Goal: Task Accomplishment & Management: Manage account settings

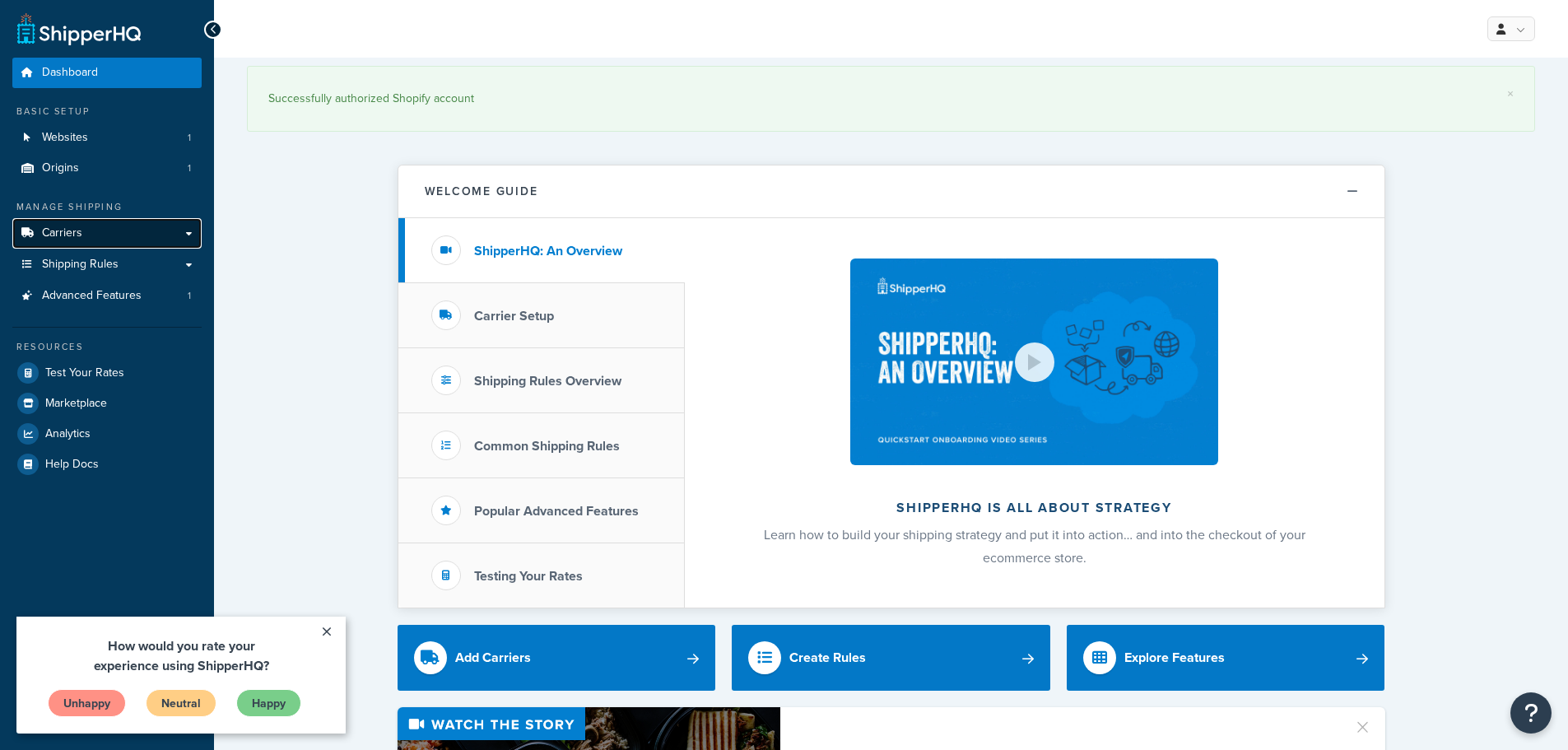
click at [74, 226] on span "Carriers" at bounding box center [62, 233] width 40 height 14
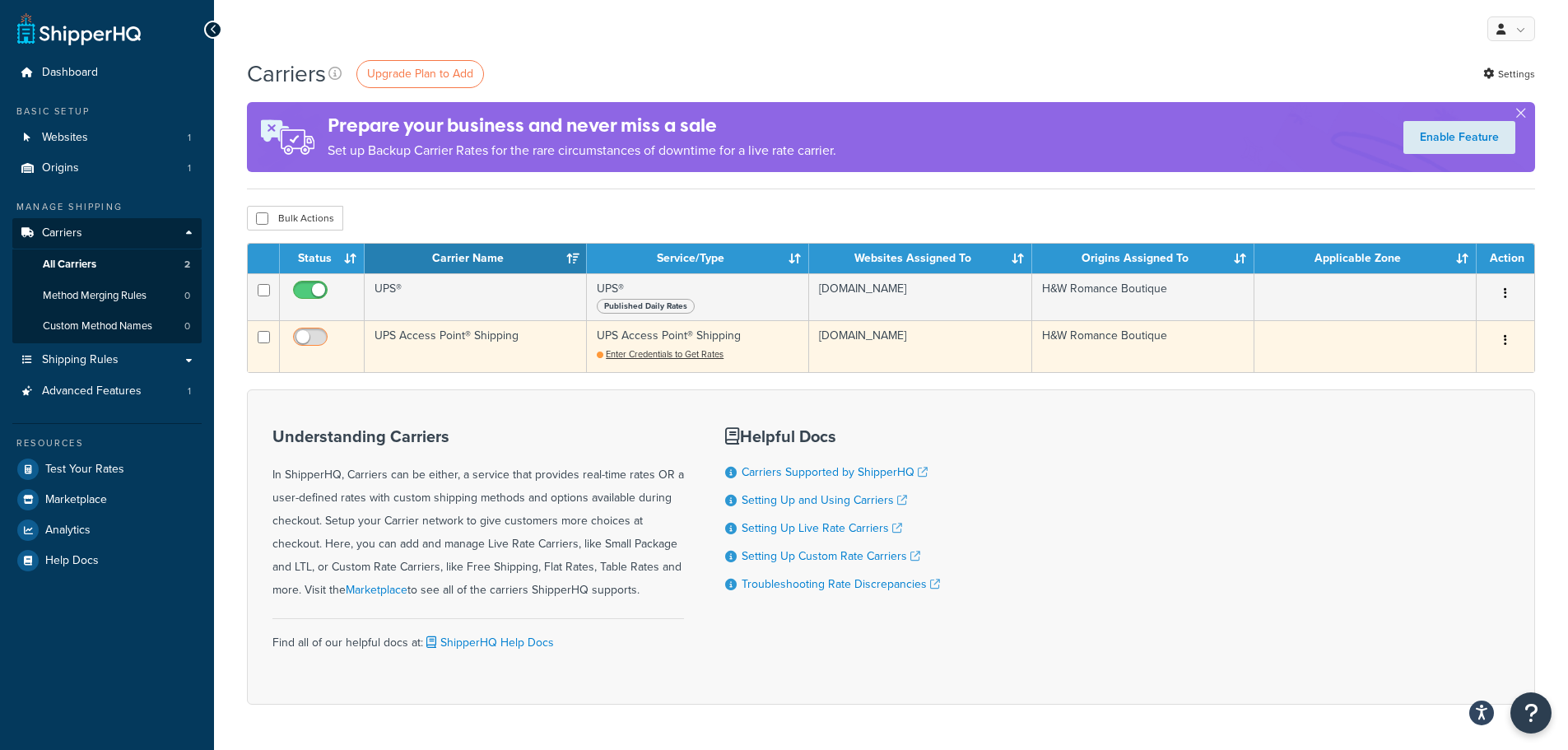
click at [318, 342] on input "checkbox" at bounding box center [312, 341] width 45 height 21
checkbox input "false"
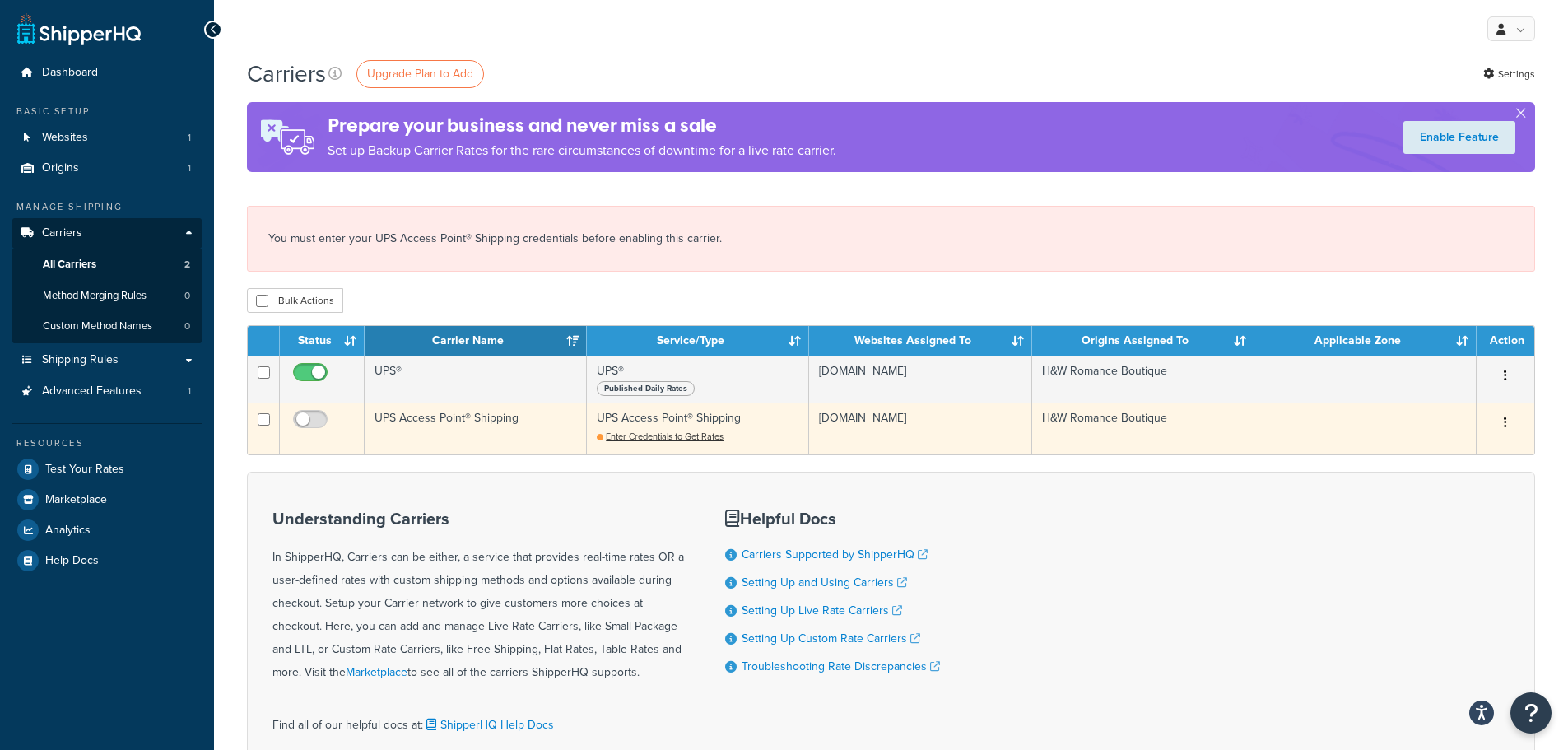
click at [630, 428] on td "UPS Access Point® Shipping Enter Credentials to Get Rates" at bounding box center [698, 427] width 223 height 51
click at [634, 438] on span "Enter Credentials to Get Rates" at bounding box center [665, 436] width 118 height 13
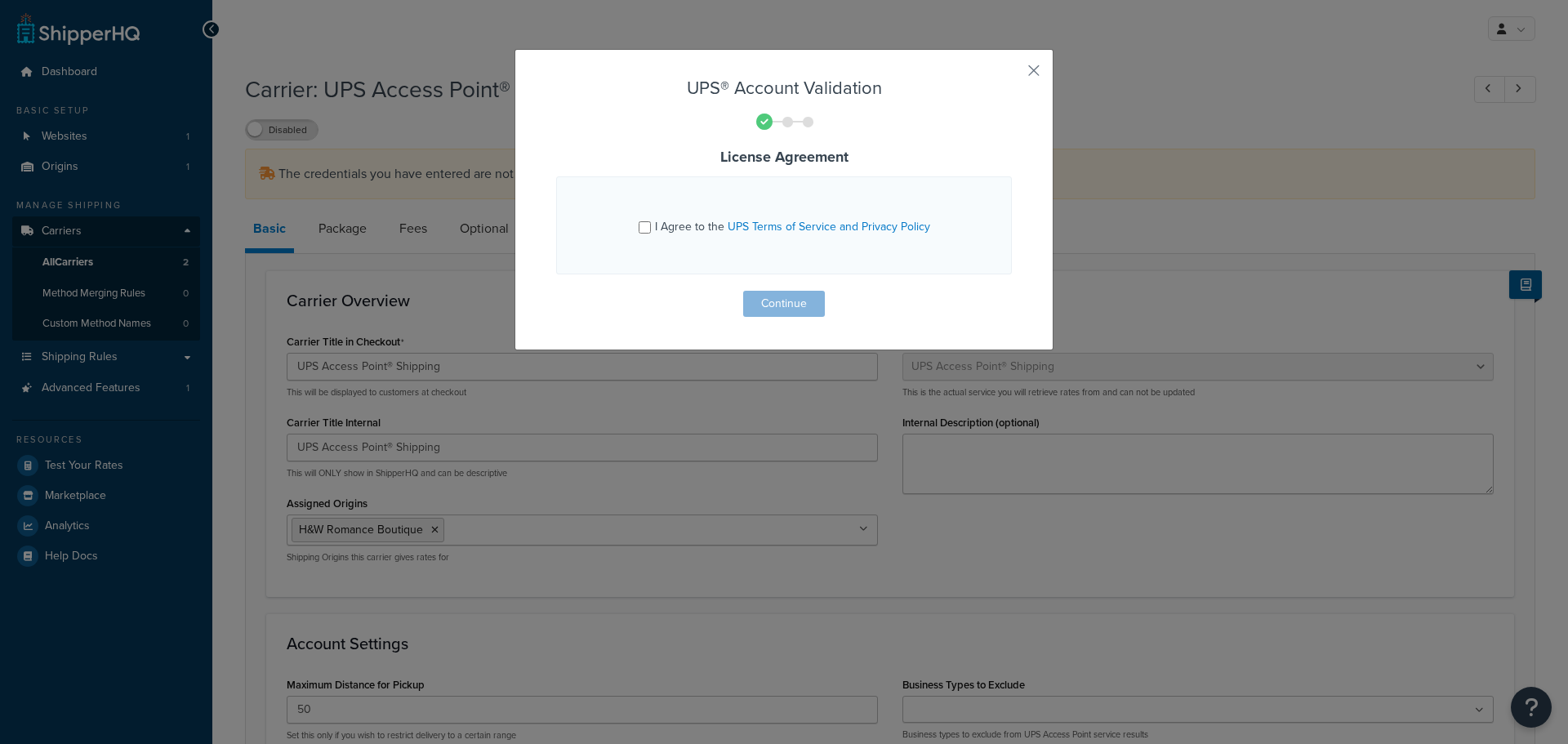
select select "accessPoint"
click at [1018, 71] on div "UPS® Account Validation License Agreement I Agree to the UPS Terms of Service a…" at bounding box center [783, 199] width 539 height 301
click at [1011, 74] on button "button" at bounding box center [1009, 76] width 4 height 4
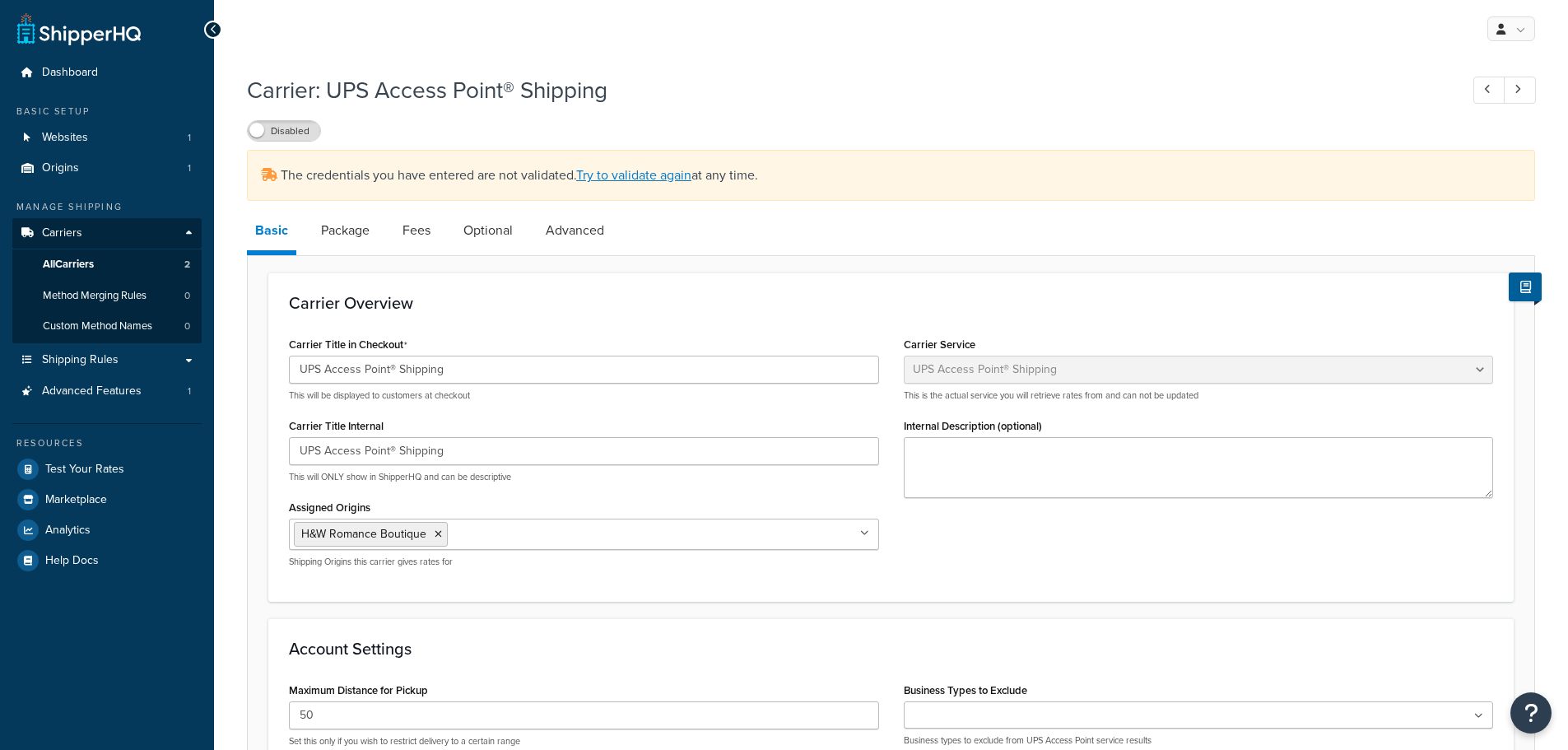
select select "accessPoint"
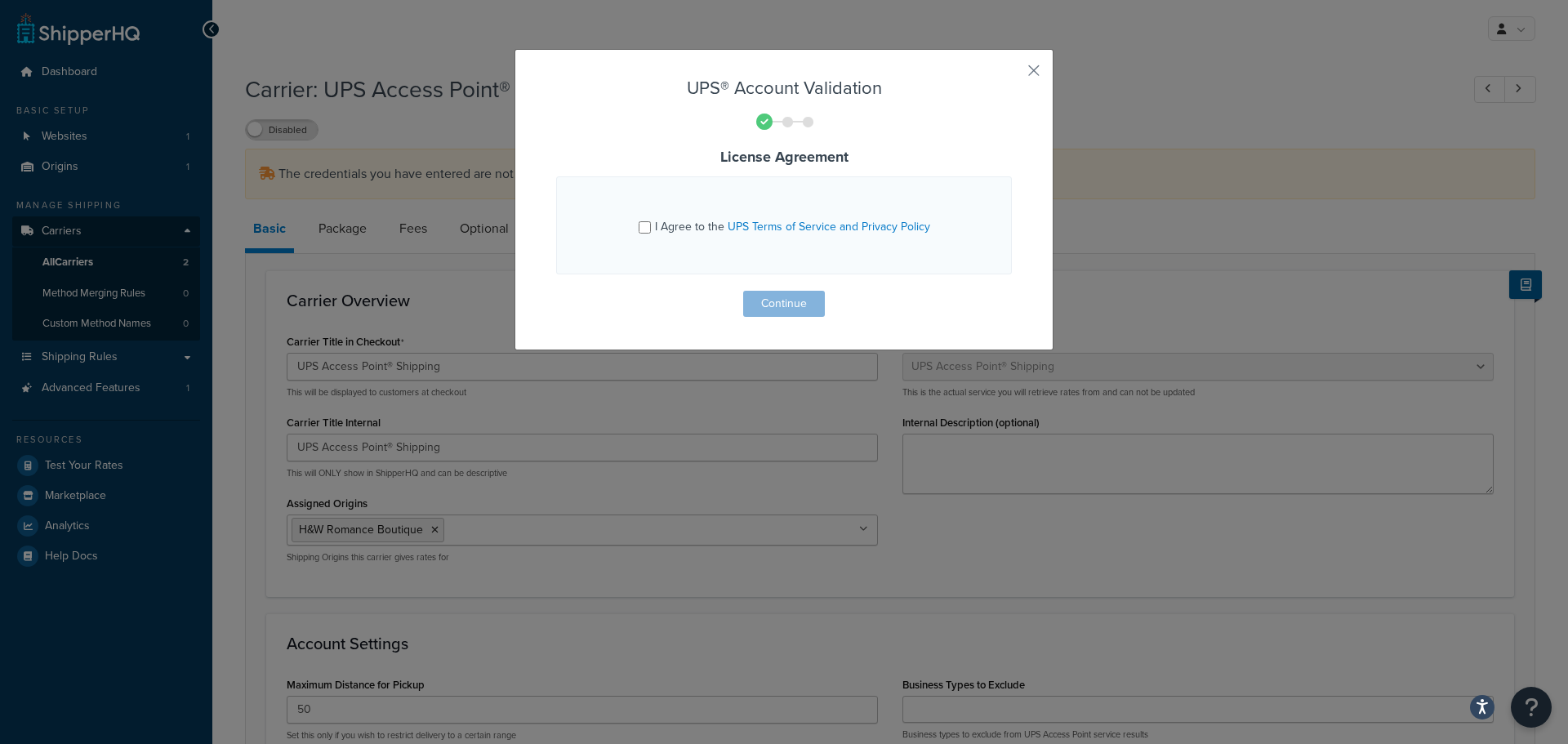
click at [700, 210] on div "I Agree to the UPS Terms of Service and Privacy Policy" at bounding box center [783, 225] width 413 height 43
click at [708, 222] on span "I Agree to the UPS Terms of Service and Privacy Policy" at bounding box center [792, 226] width 276 height 17
click at [650, 222] on input "I Agree to the UPS Terms of Service and Privacy Policy" at bounding box center [644, 226] width 12 height 12
checkbox input "true"
click at [803, 299] on button "Continue" at bounding box center [784, 303] width 82 height 26
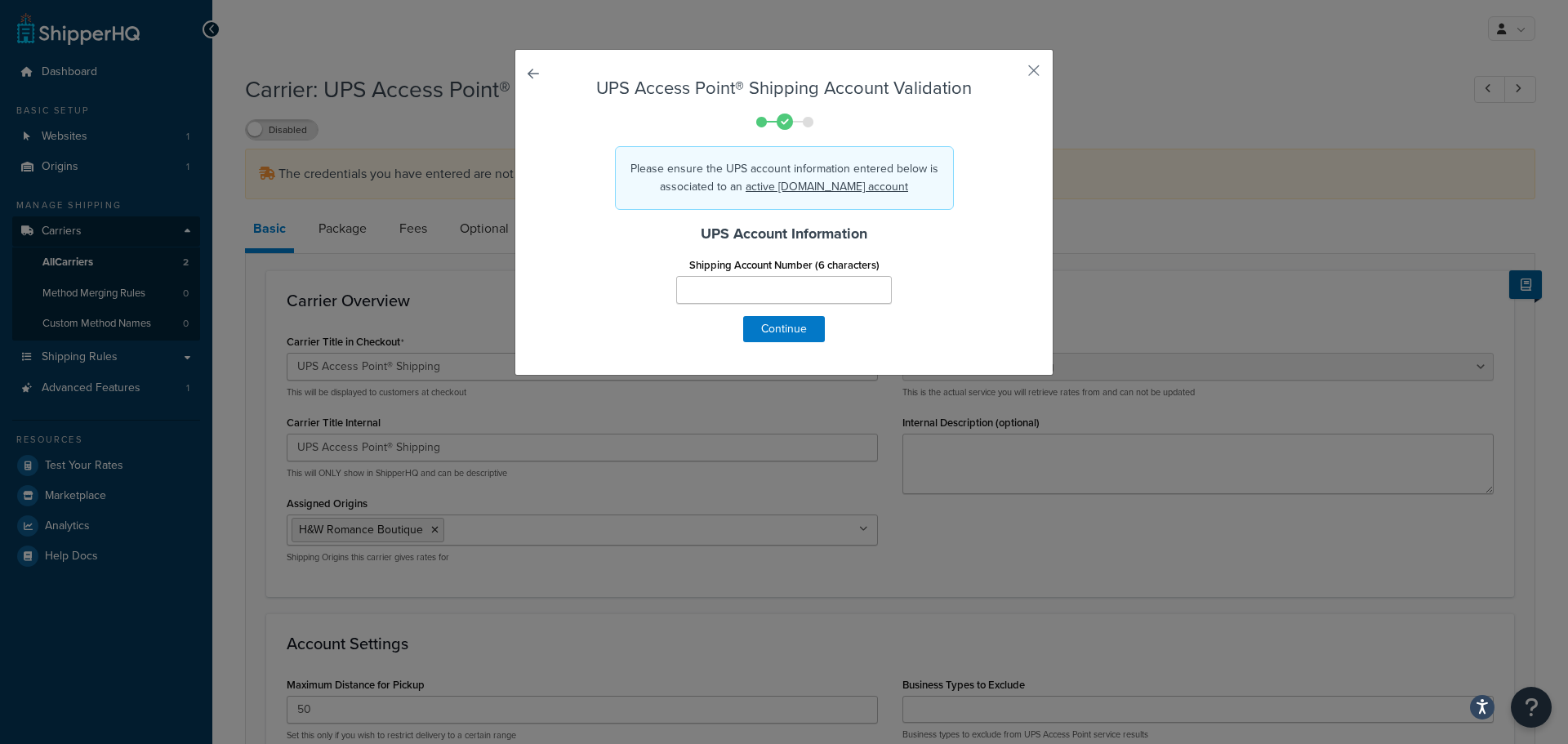
click at [712, 276] on div "Shipping Account Number (6 characters)" at bounding box center [783, 278] width 240 height 51
click at [717, 280] on input "Shipping Account Number (6 characters)" at bounding box center [784, 289] width 215 height 28
paste input "01CE44"
type input "01CE44"
click at [780, 328] on button "Continue" at bounding box center [784, 329] width 82 height 26
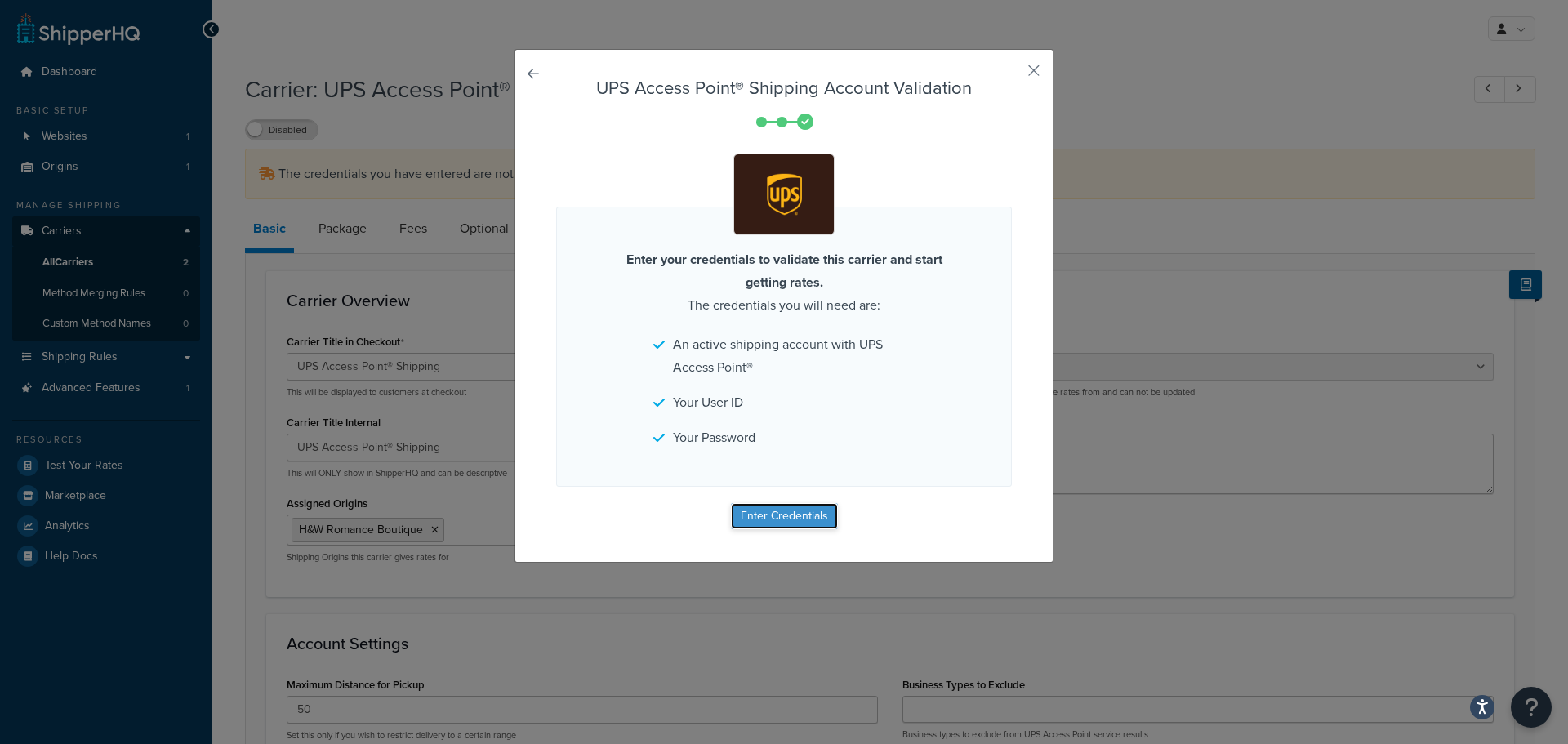
click at [778, 516] on button "Enter Credentials" at bounding box center [784, 516] width 107 height 26
click at [1044, 675] on div "UPS Access Point® Shipping Account Validation Enter your credentials to validat…" at bounding box center [784, 372] width 1568 height 744
click at [778, 499] on form "UPS Access Point® Shipping Account Validation Enter your credentials to validat…" at bounding box center [783, 303] width 456 height 451
click at [786, 512] on button "Enter Credentials" at bounding box center [784, 516] width 107 height 26
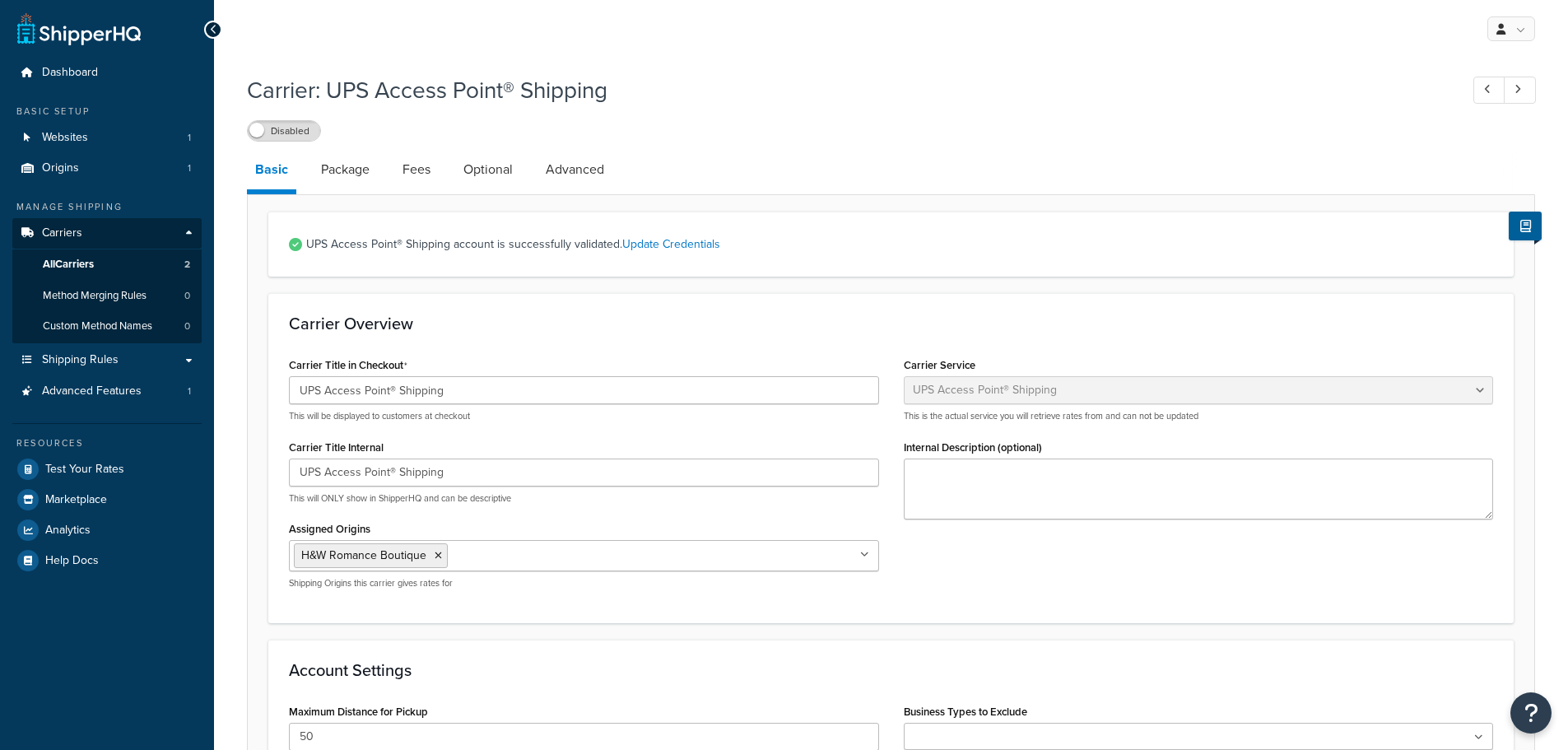
select select "accessPoint"
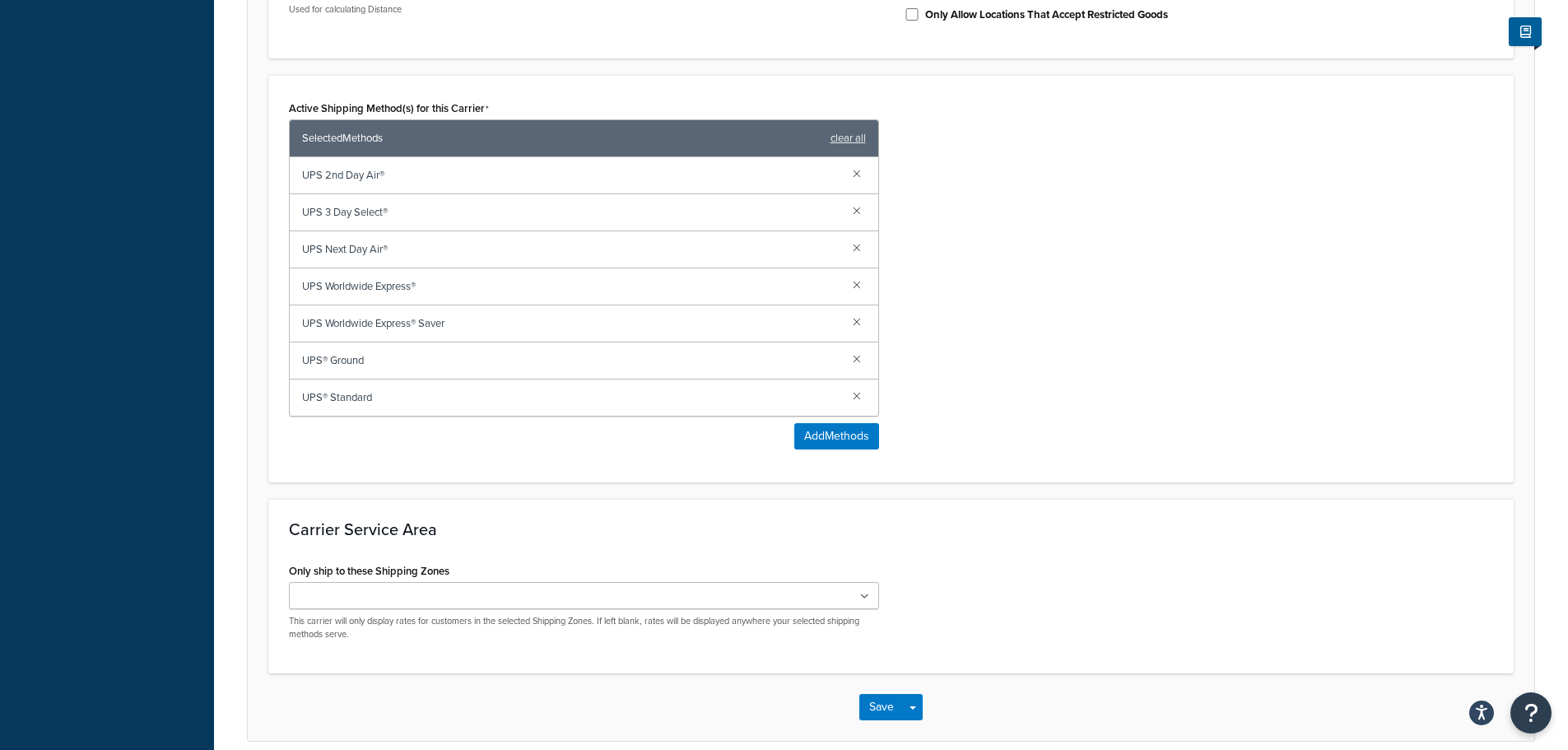
scroll to position [905, 0]
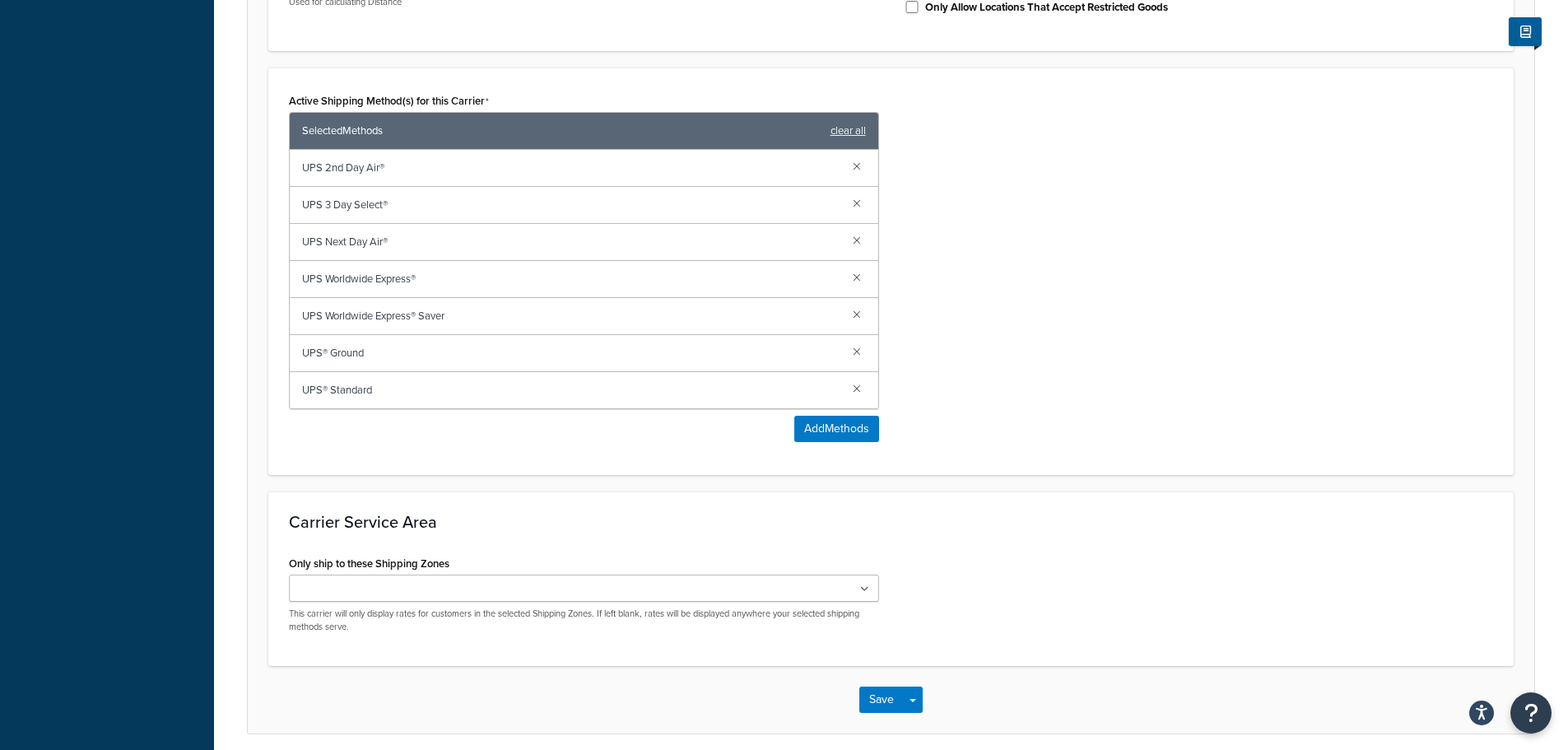
click at [373, 340] on div "UPS® Ground" at bounding box center [584, 353] width 588 height 37
click at [500, 362] on span "UPS® Ground" at bounding box center [571, 353] width 538 height 23
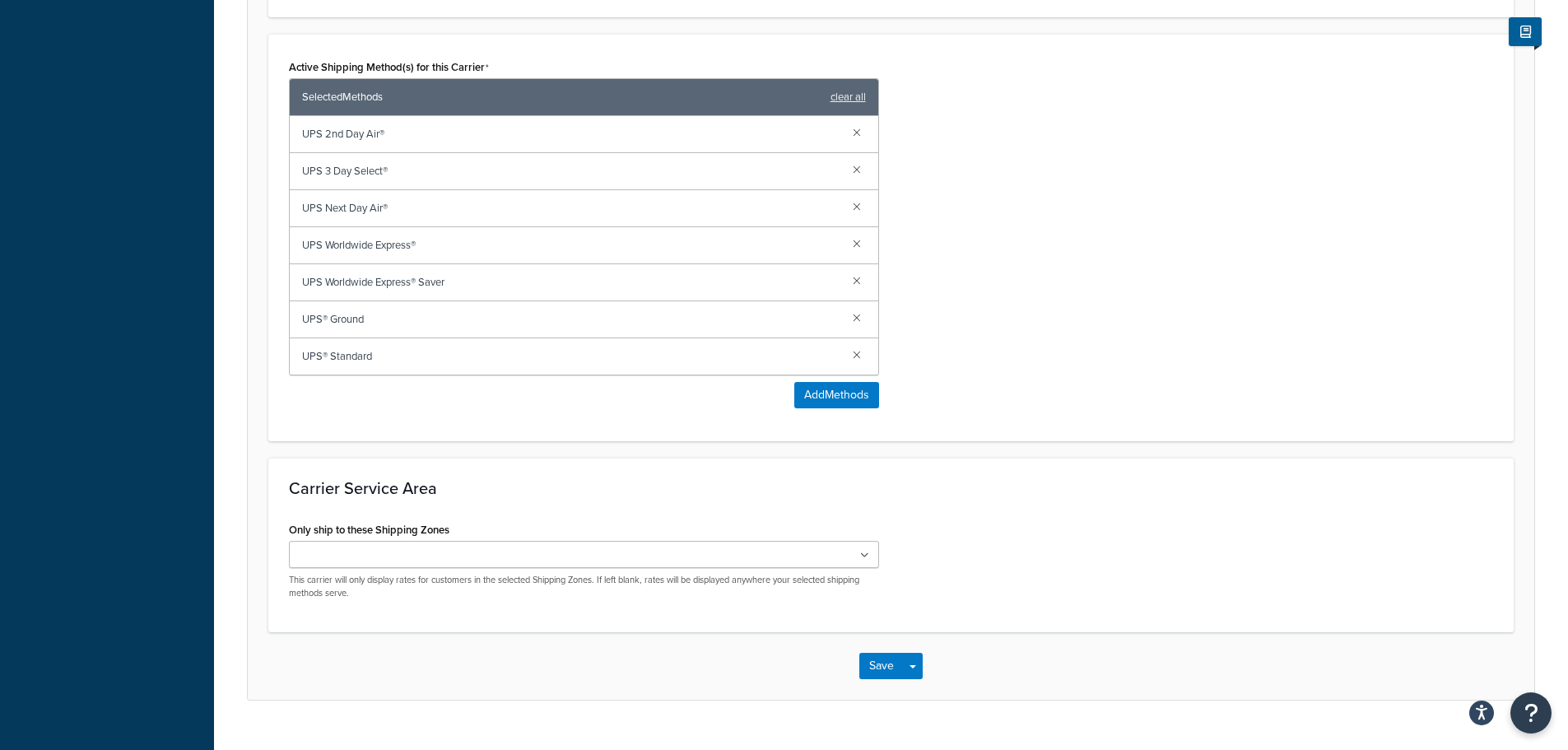
scroll to position [972, 0]
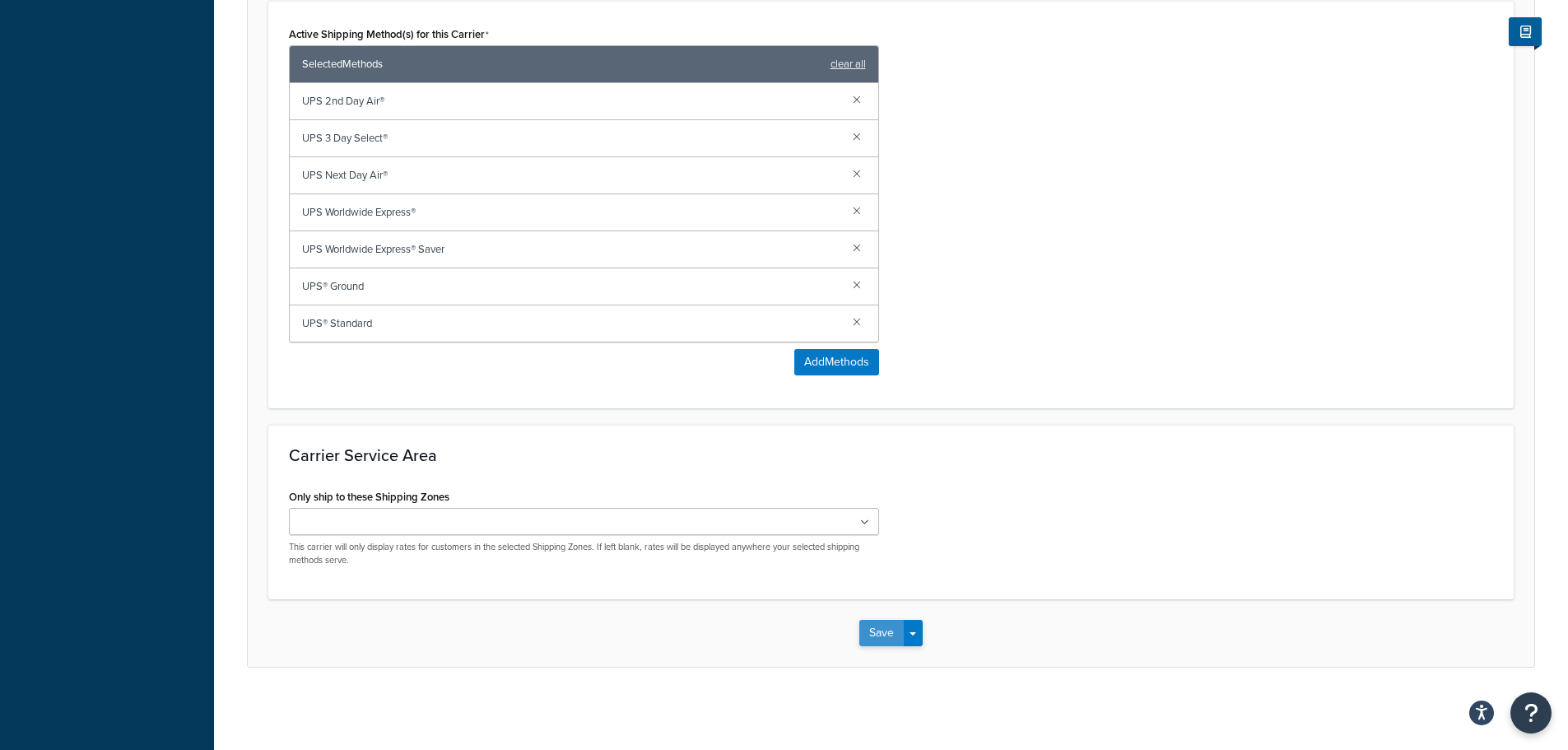
click at [899, 627] on button "Save" at bounding box center [882, 633] width 45 height 26
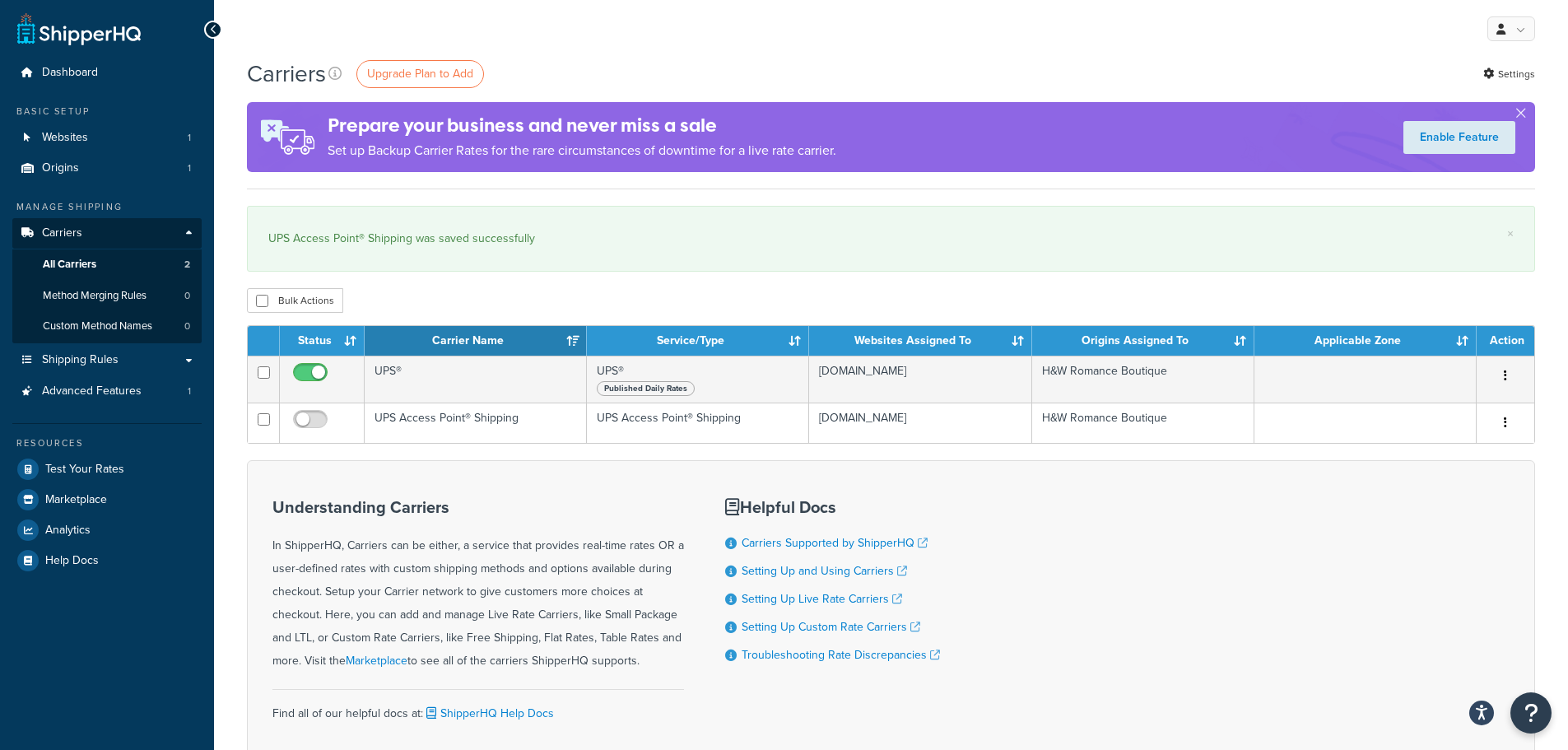
scroll to position [131, 0]
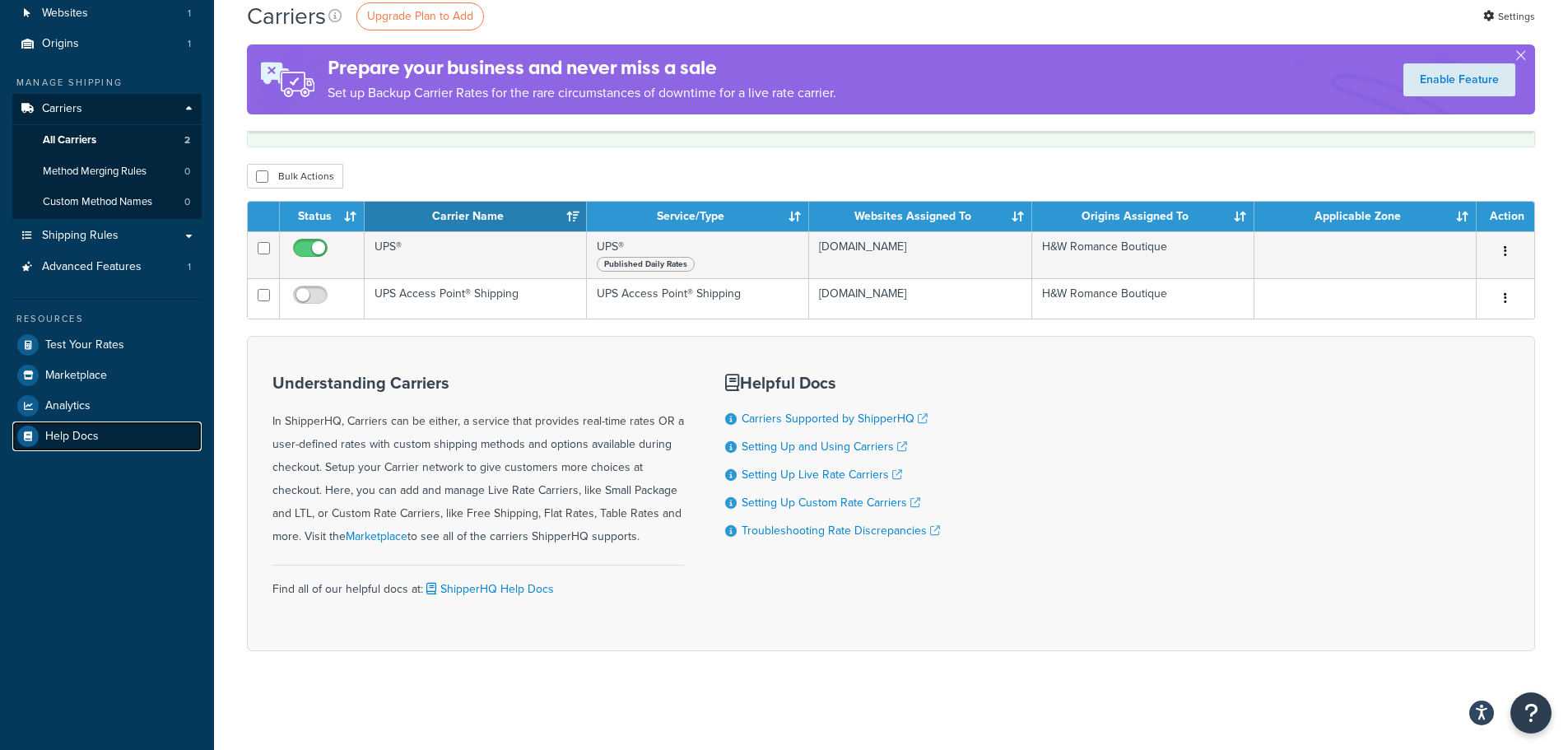
click at [162, 430] on link "Help Docs" at bounding box center [107, 437] width 189 height 30
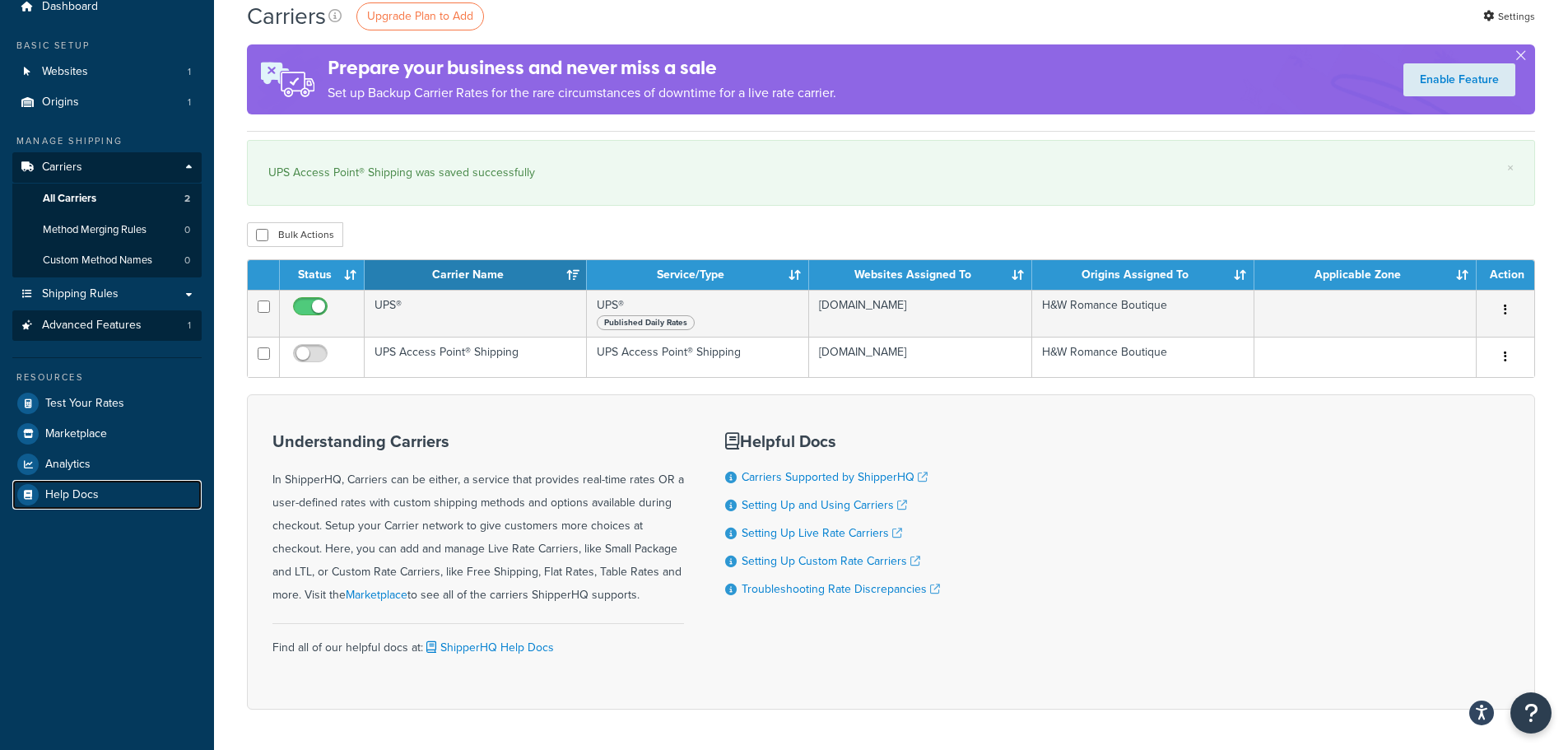
scroll to position [0, 0]
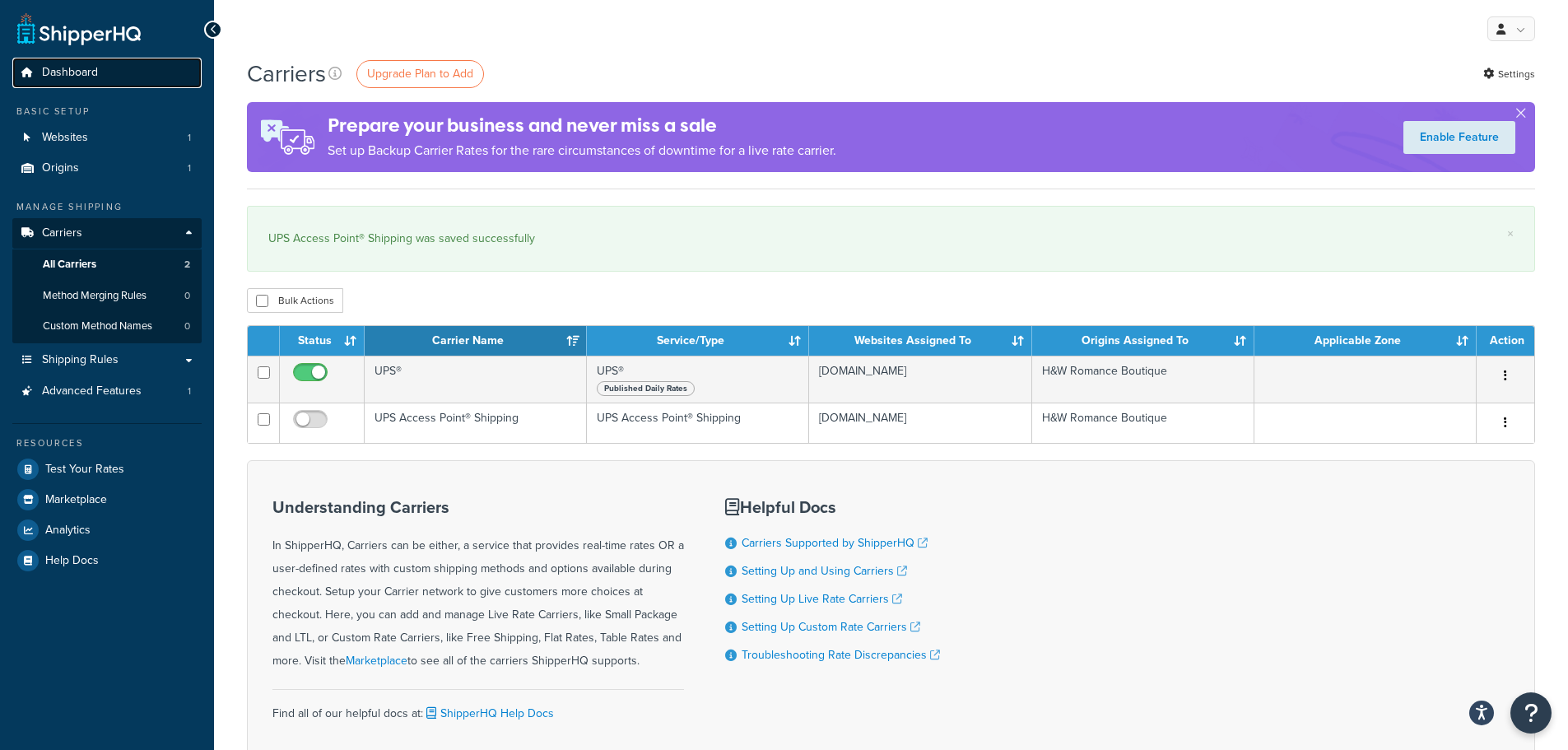
click at [97, 86] on link "Dashboard" at bounding box center [107, 73] width 189 height 31
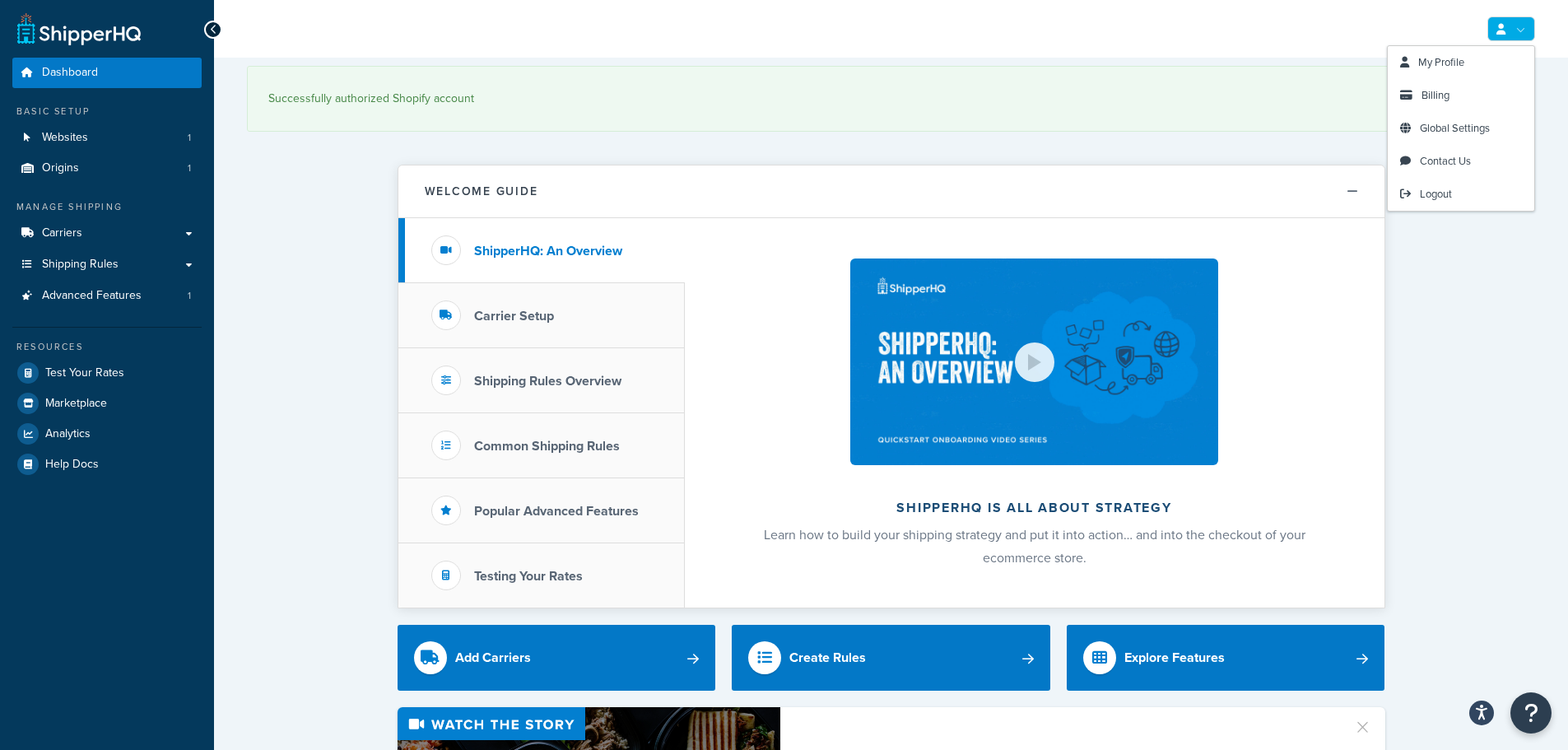
click at [1496, 37] on link at bounding box center [1511, 29] width 48 height 24
click at [1451, 62] on span "My Profile" at bounding box center [1441, 62] width 46 height 16
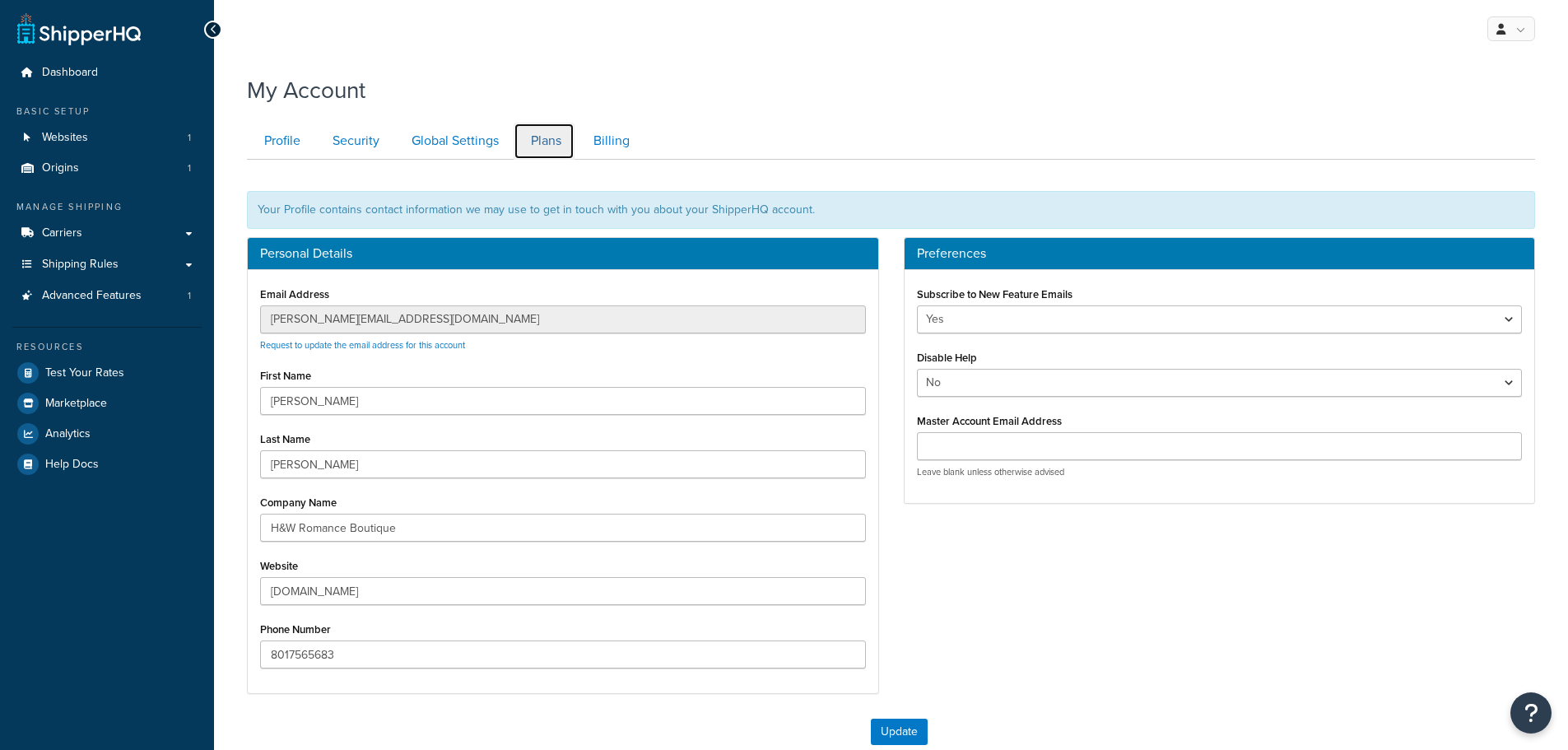
click at [564, 141] on link "Plans" at bounding box center [544, 141] width 61 height 37
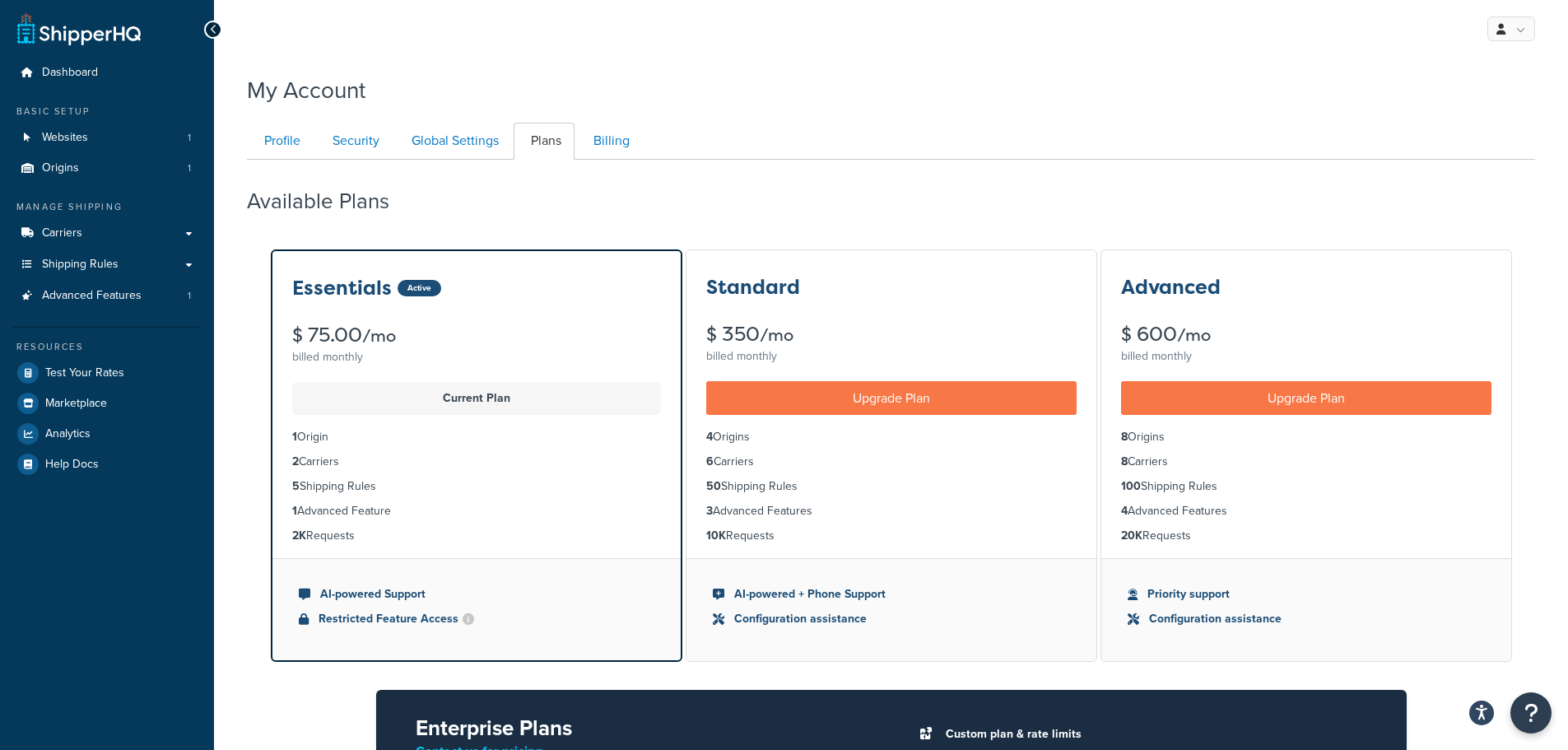
click at [675, 134] on ul "Profile Security Global Settings Plans Billing" at bounding box center [891, 141] width 1288 height 37
click at [614, 135] on link "Billing" at bounding box center [609, 141] width 66 height 37
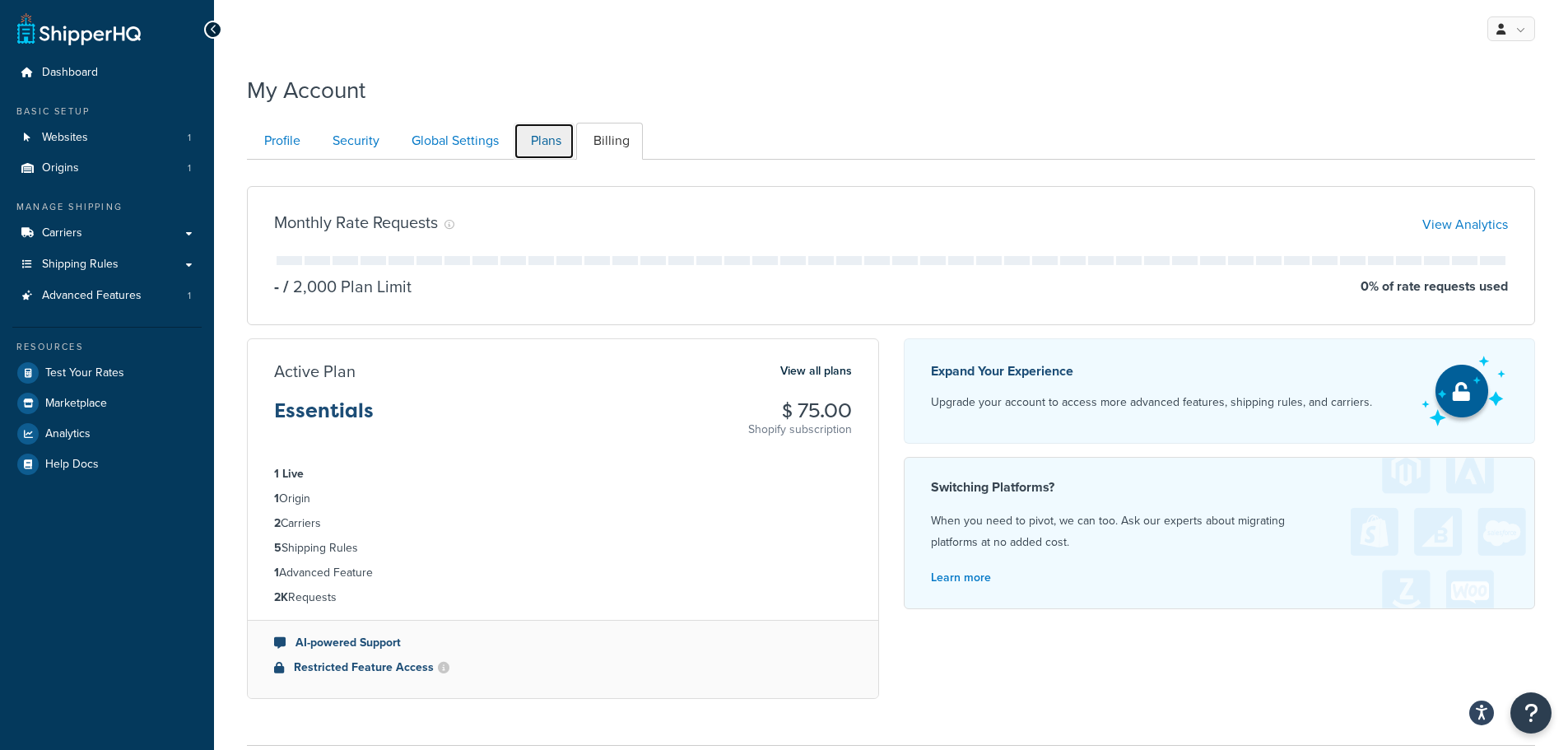
click at [534, 140] on link "Plans" at bounding box center [544, 141] width 61 height 37
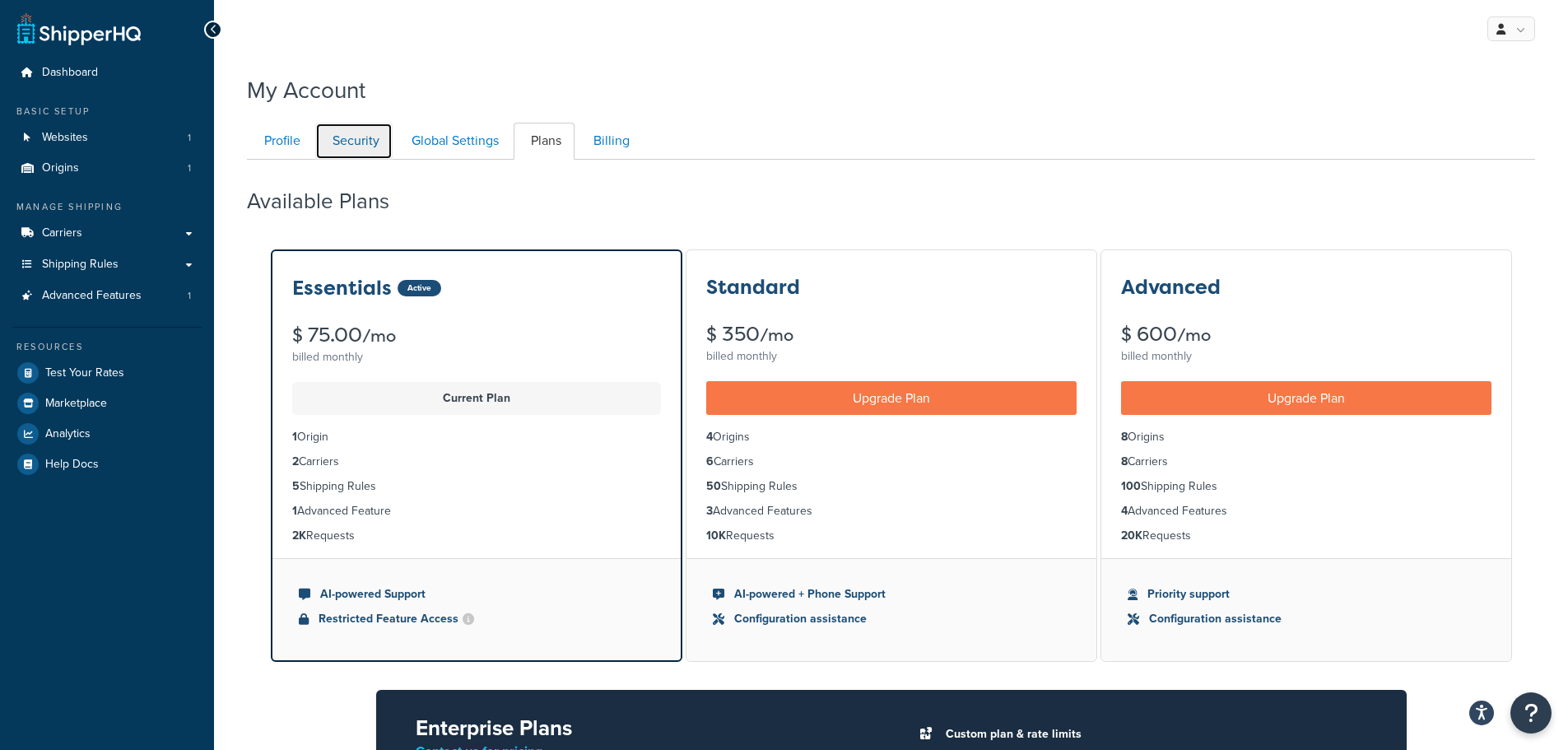
click at [387, 137] on link "Security" at bounding box center [354, 141] width 78 height 37
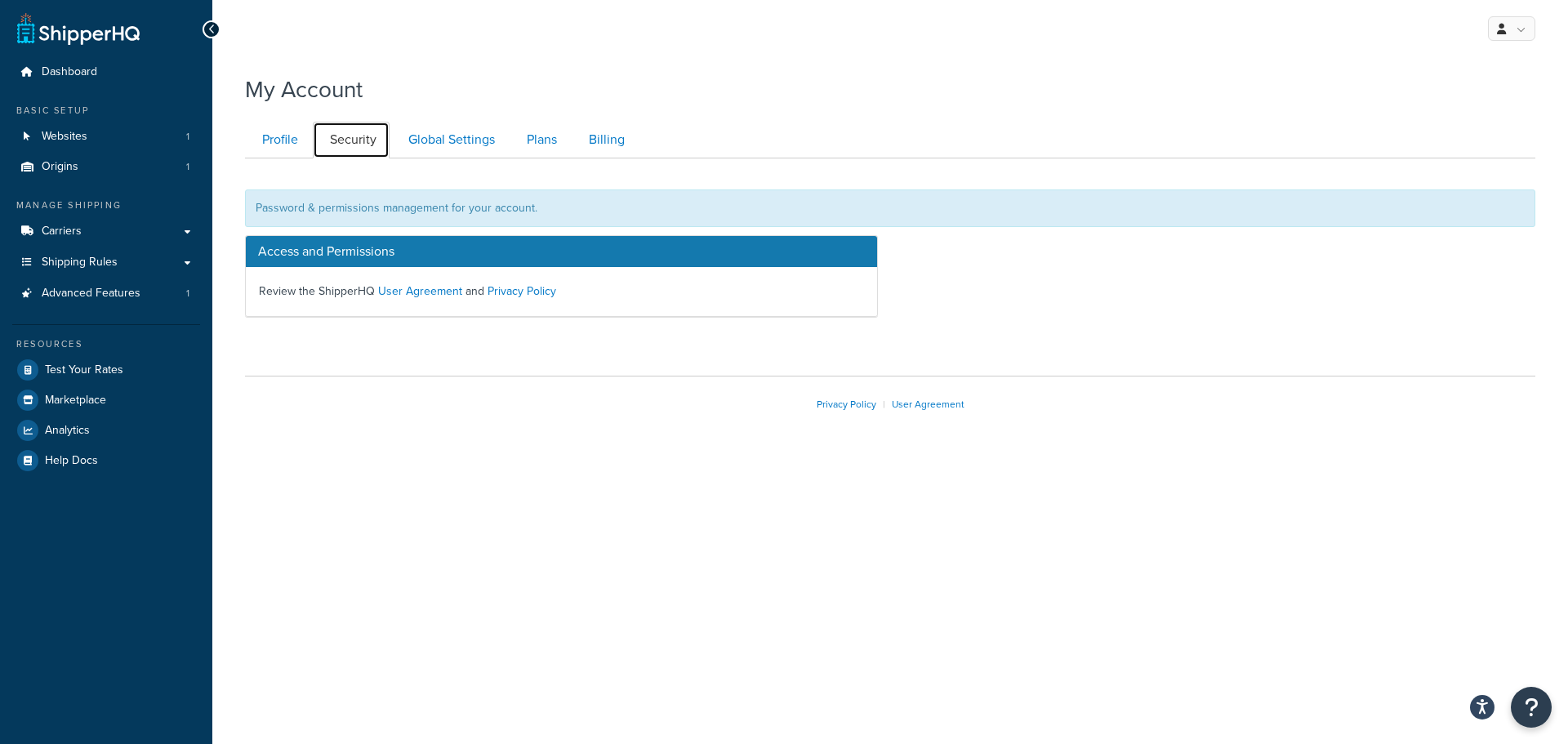
click at [315, 135] on link "Security" at bounding box center [351, 140] width 77 height 37
click at [302, 135] on link "Profile" at bounding box center [277, 140] width 66 height 37
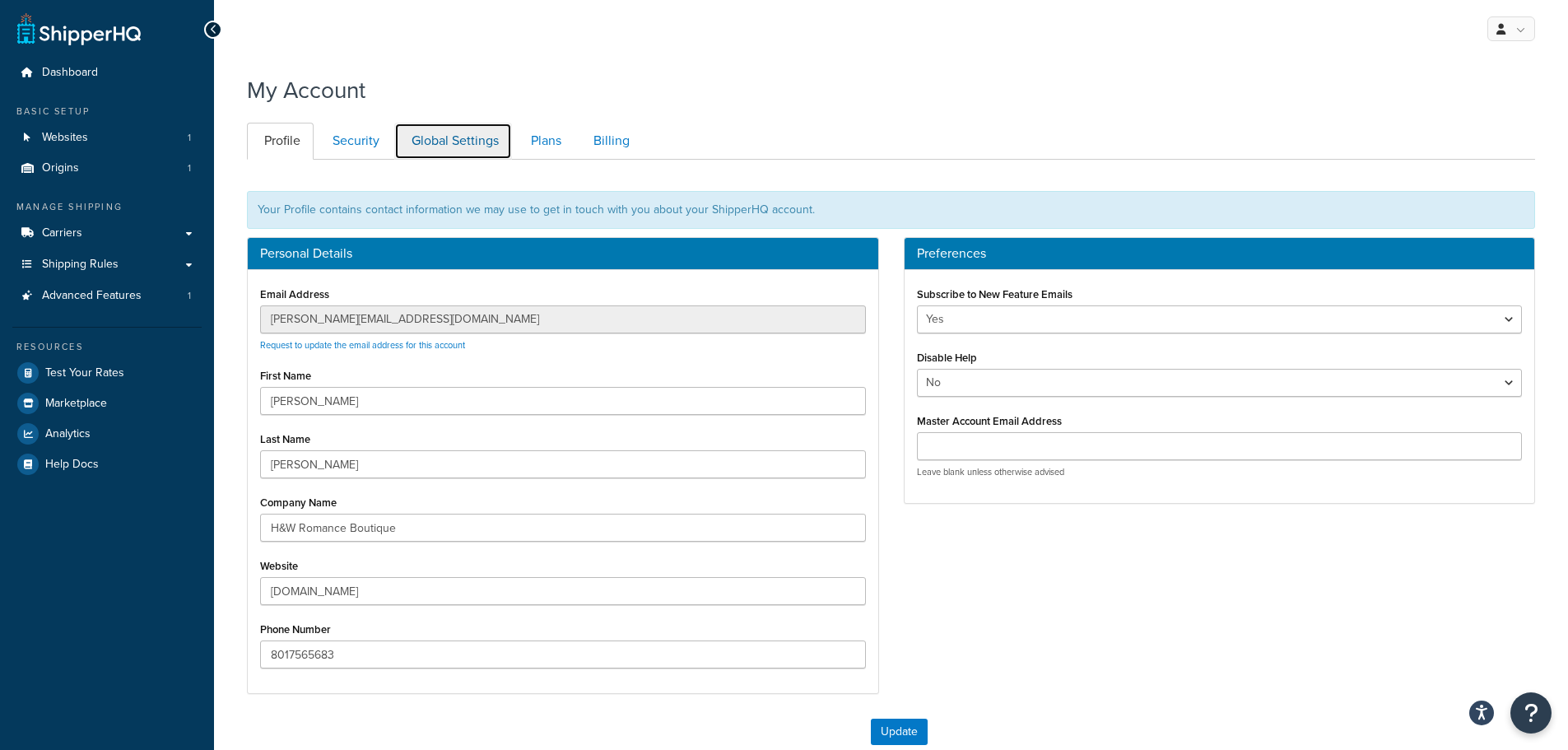
click at [431, 146] on link "Global Settings" at bounding box center [454, 141] width 118 height 37
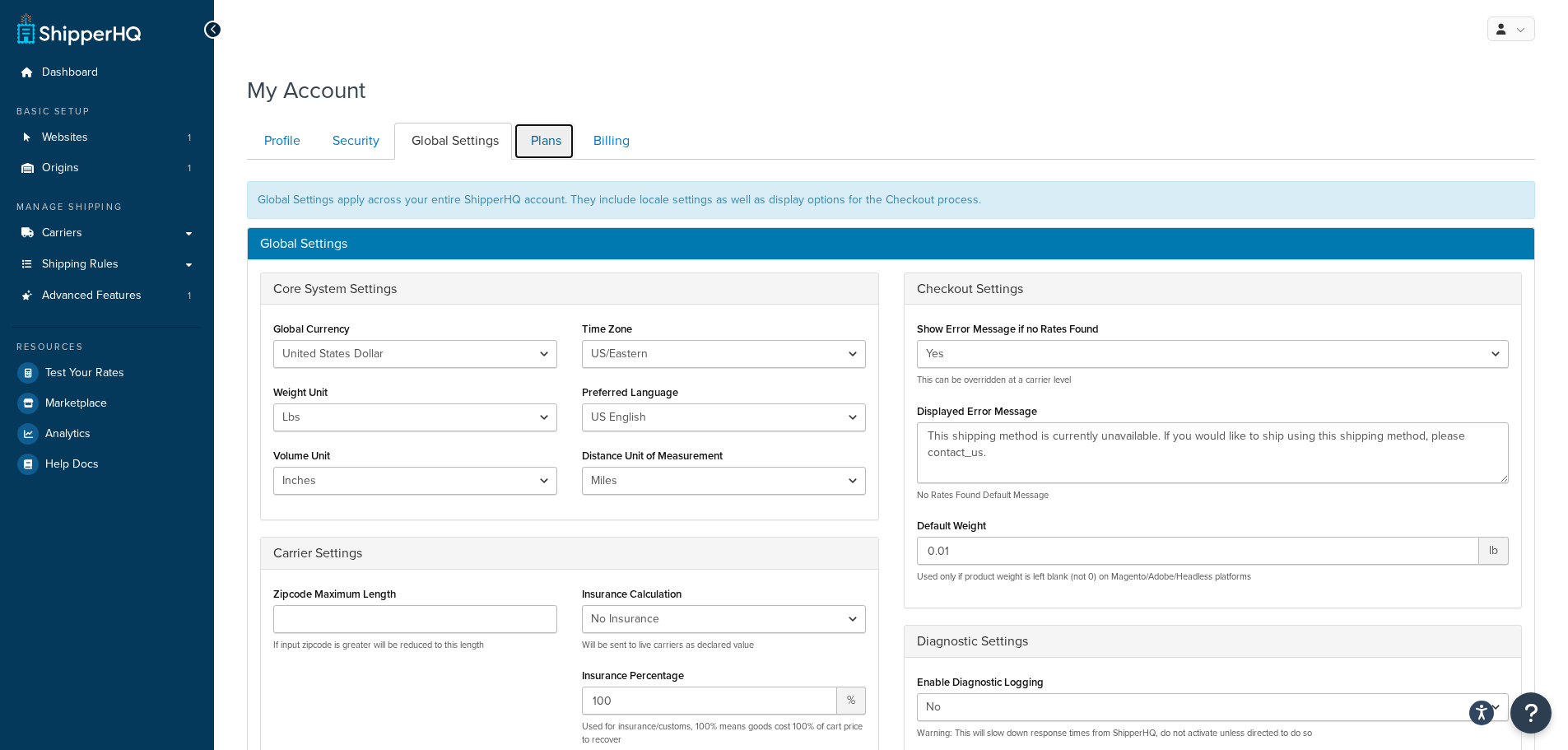
click at [524, 153] on link "Plans" at bounding box center [544, 141] width 61 height 37
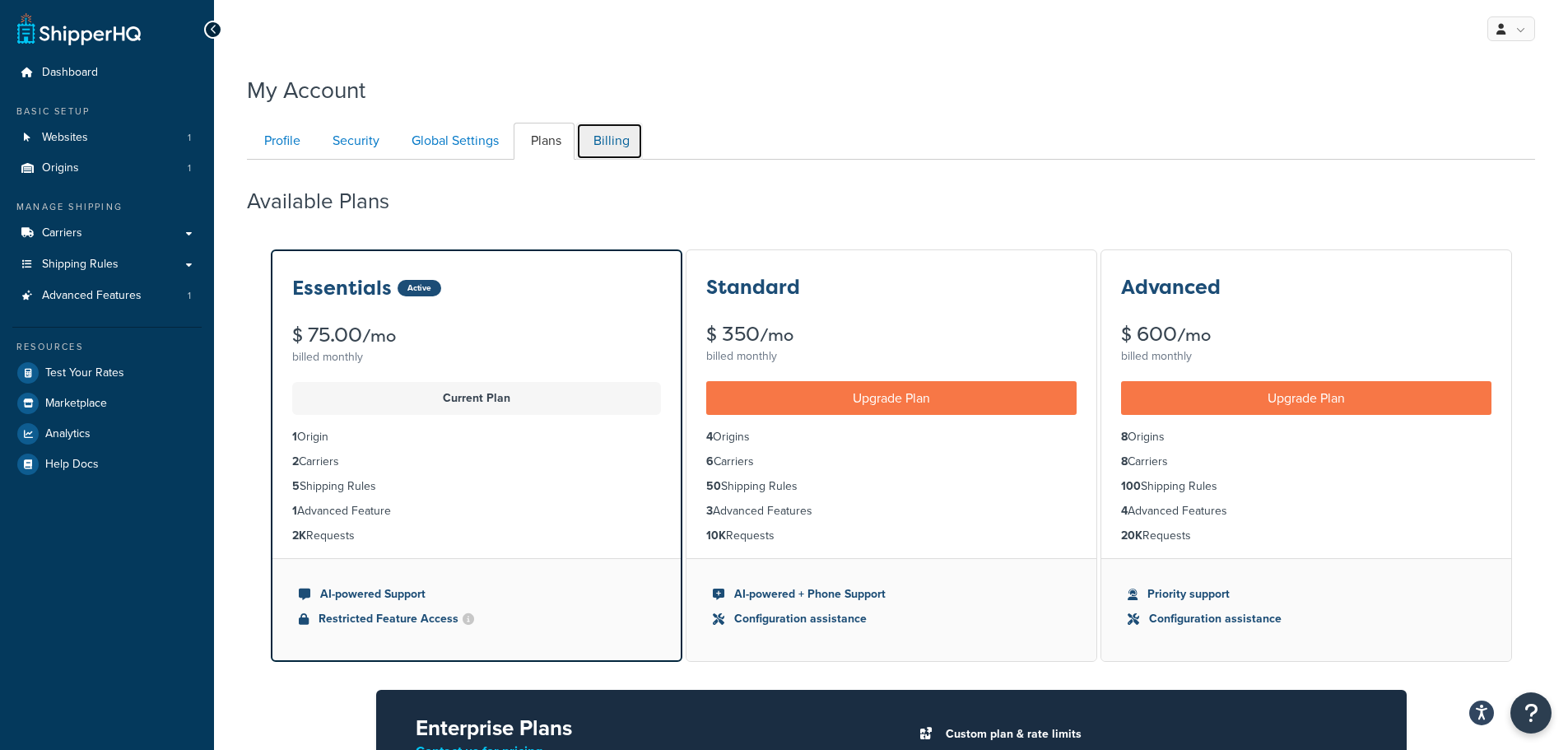
click at [600, 128] on link "Billing" at bounding box center [609, 141] width 66 height 37
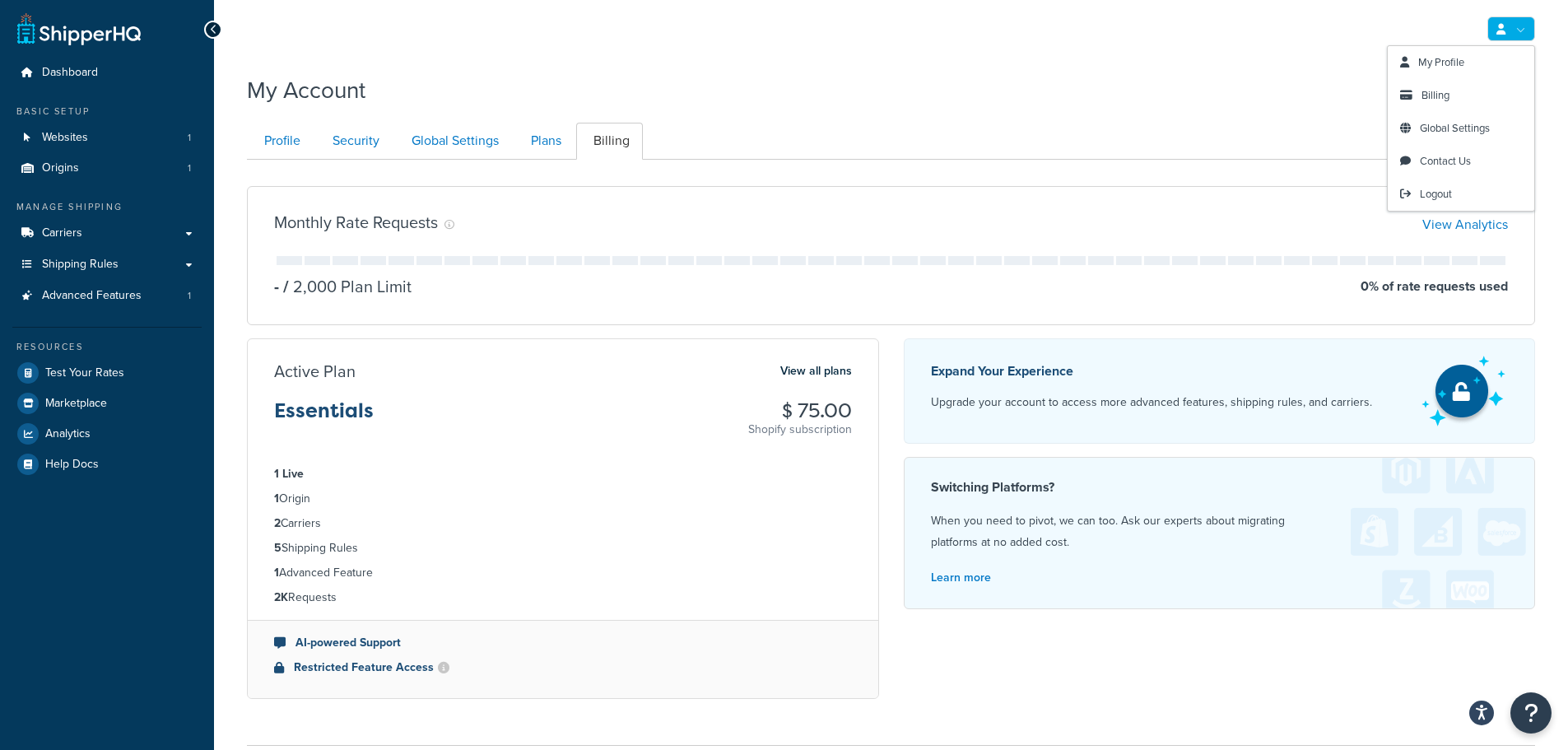
click at [1511, 37] on link at bounding box center [1511, 29] width 48 height 24
click at [1448, 68] on span "My Profile" at bounding box center [1441, 62] width 46 height 16
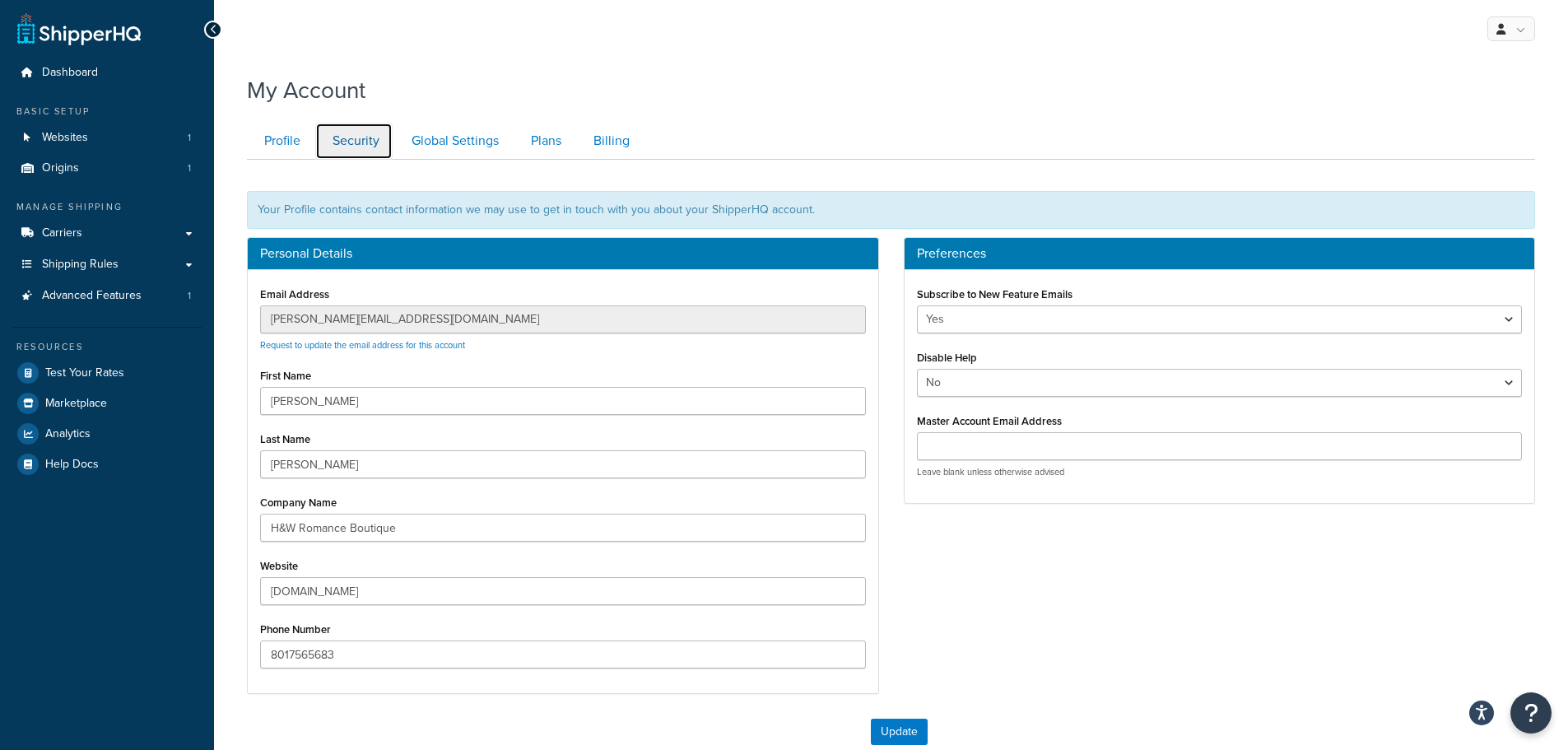
click at [367, 134] on link "Security" at bounding box center [354, 141] width 78 height 37
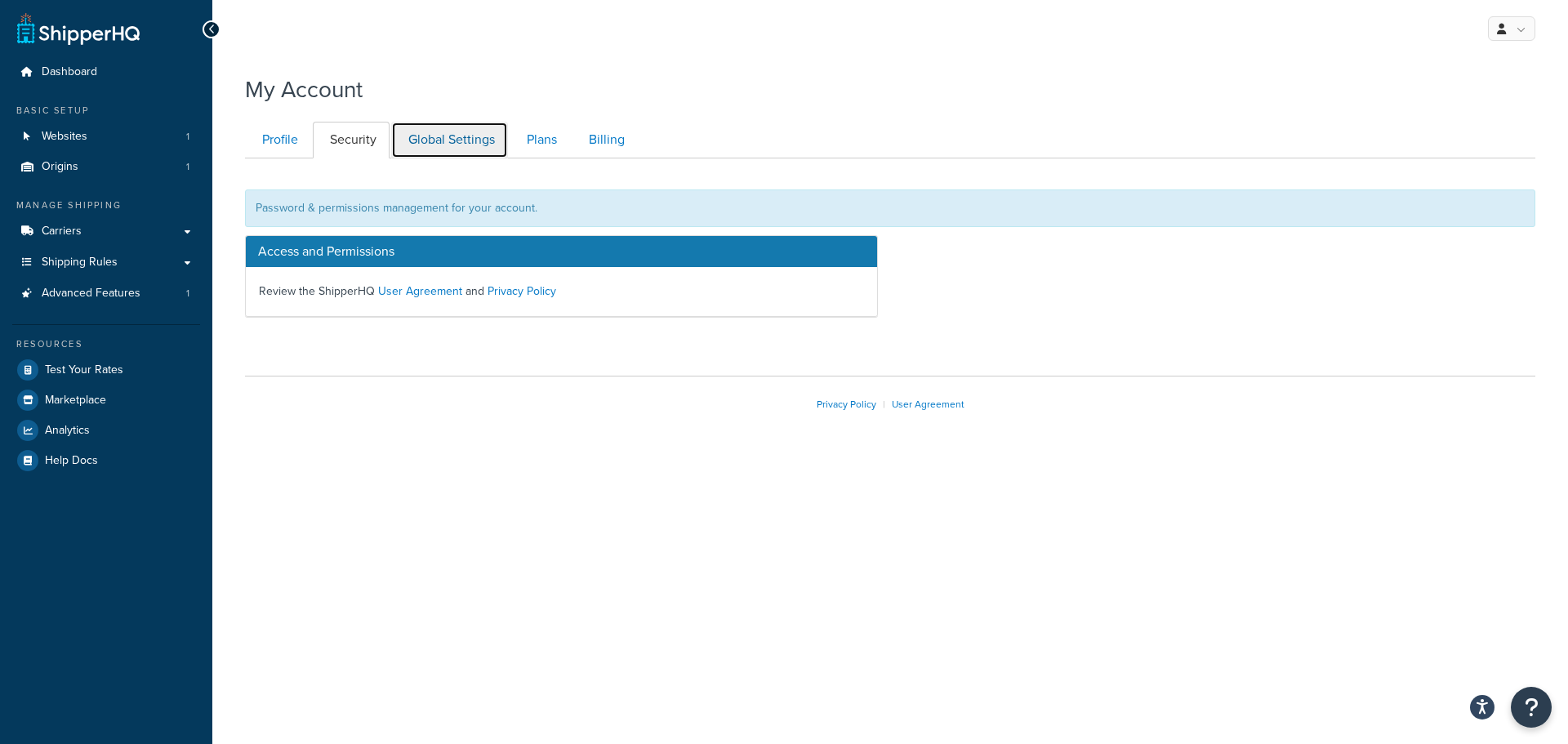
click at [457, 143] on link "Global Settings" at bounding box center [450, 140] width 117 height 37
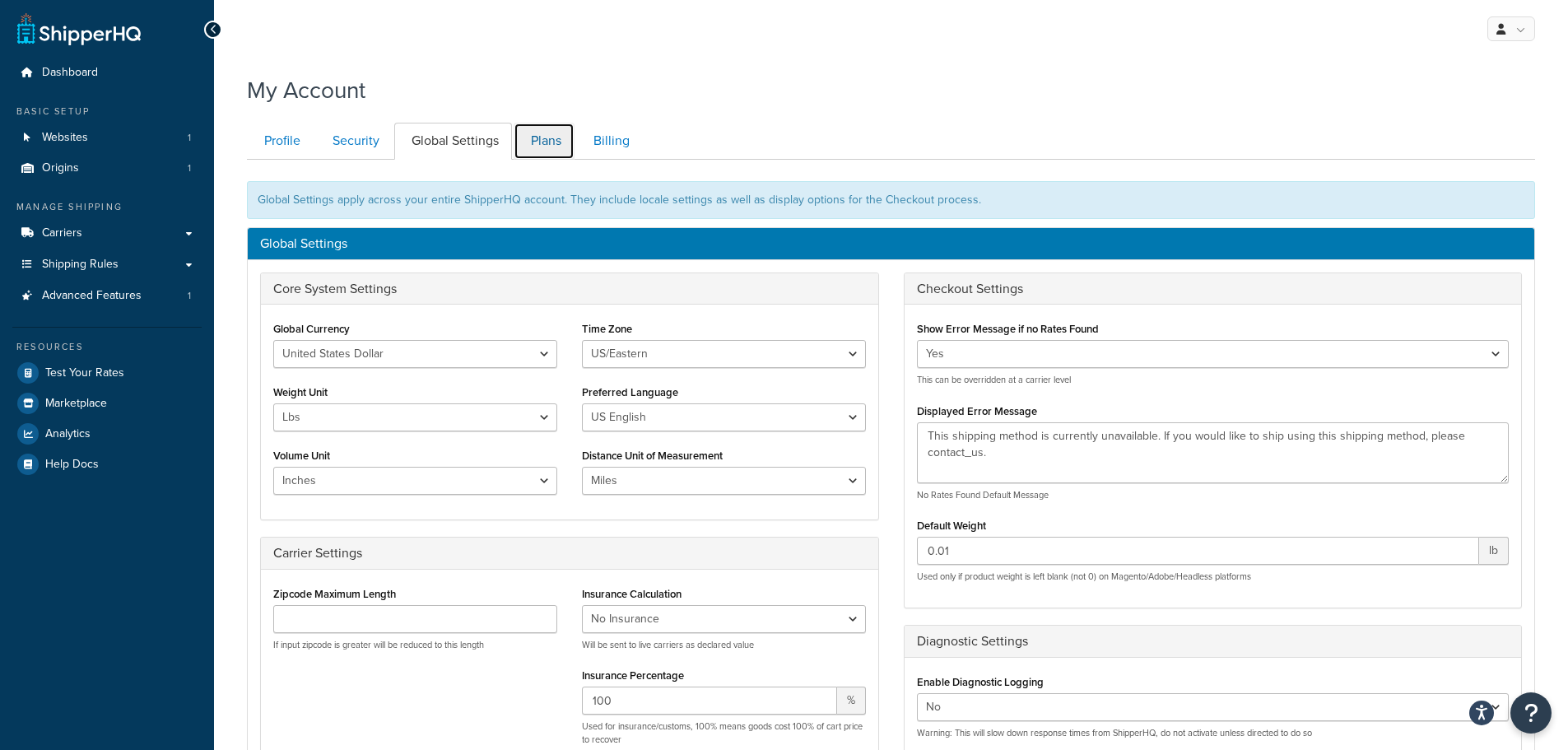
click at [546, 139] on link "Plans" at bounding box center [544, 141] width 61 height 37
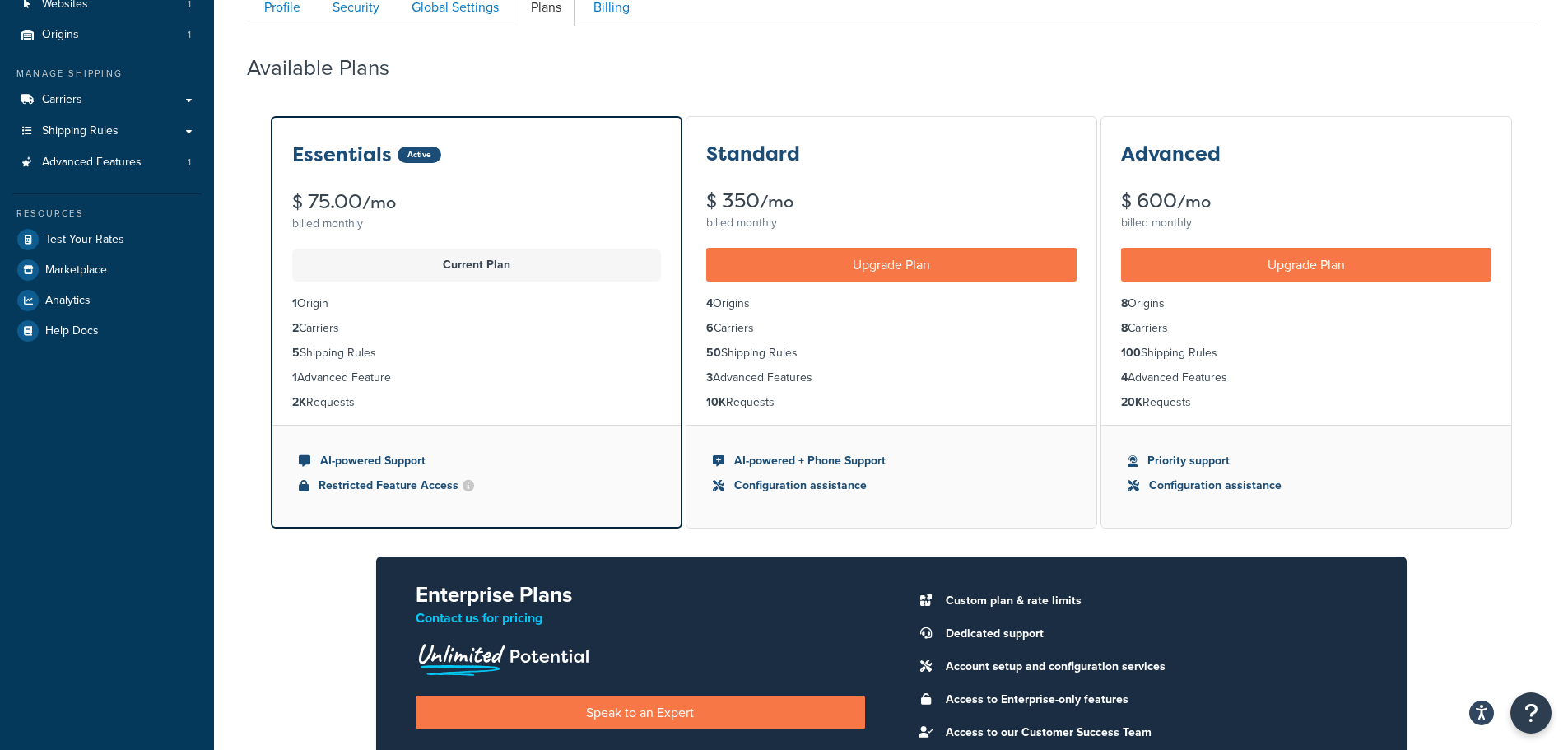
scroll to position [77, 0]
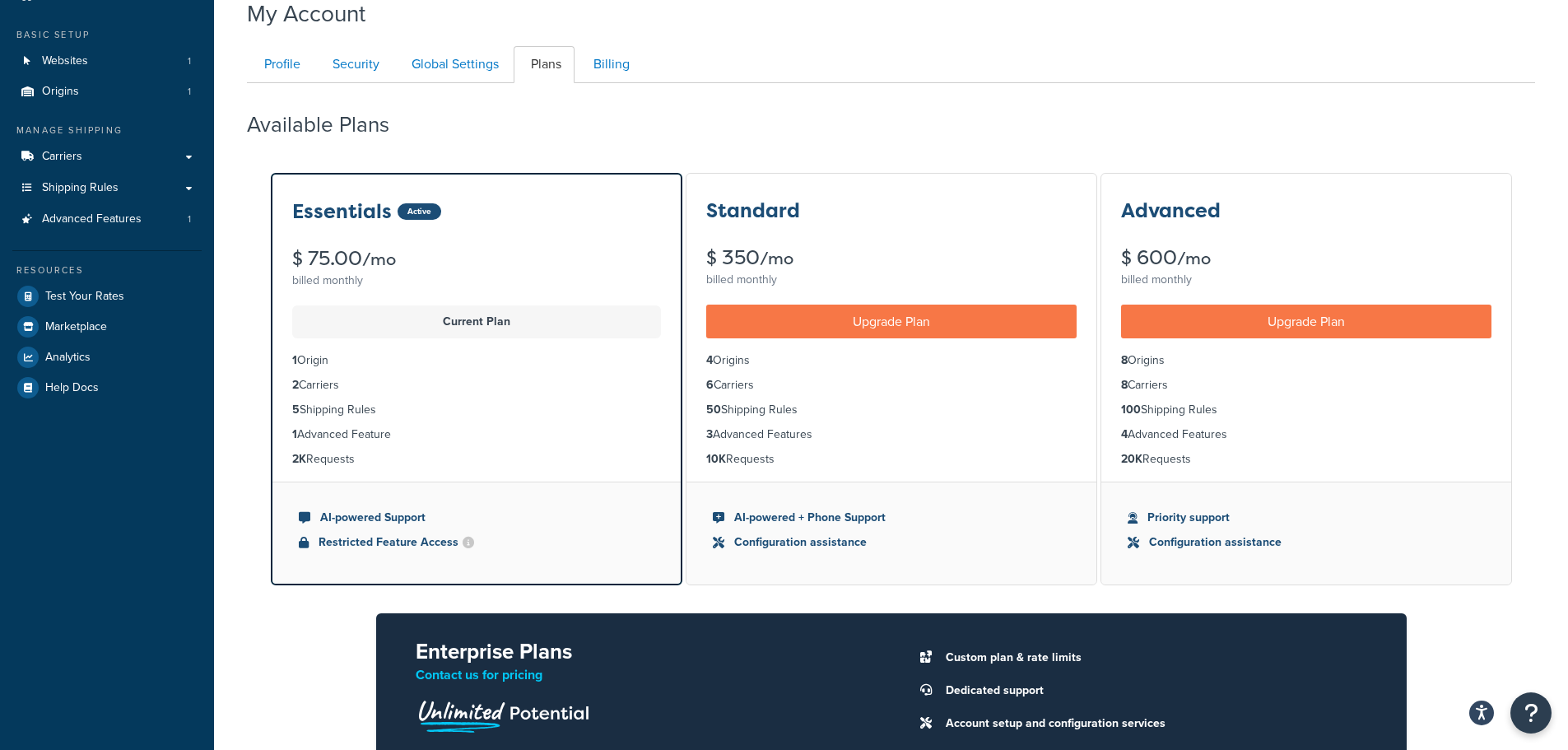
click at [382, 222] on h3 "Essentials" at bounding box center [341, 211] width 99 height 22
click at [497, 319] on p "Current Plan" at bounding box center [476, 322] width 349 height 23
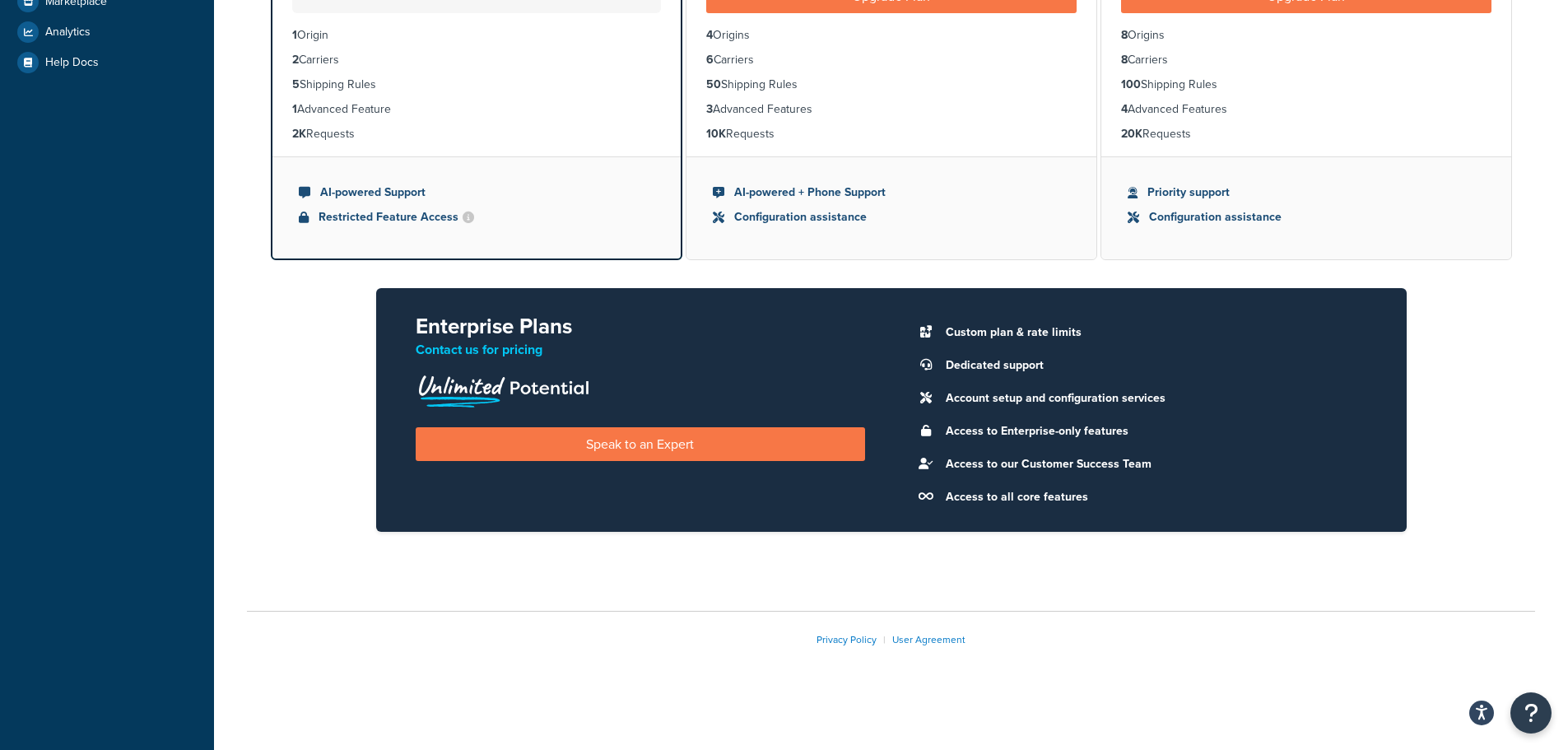
scroll to position [0, 0]
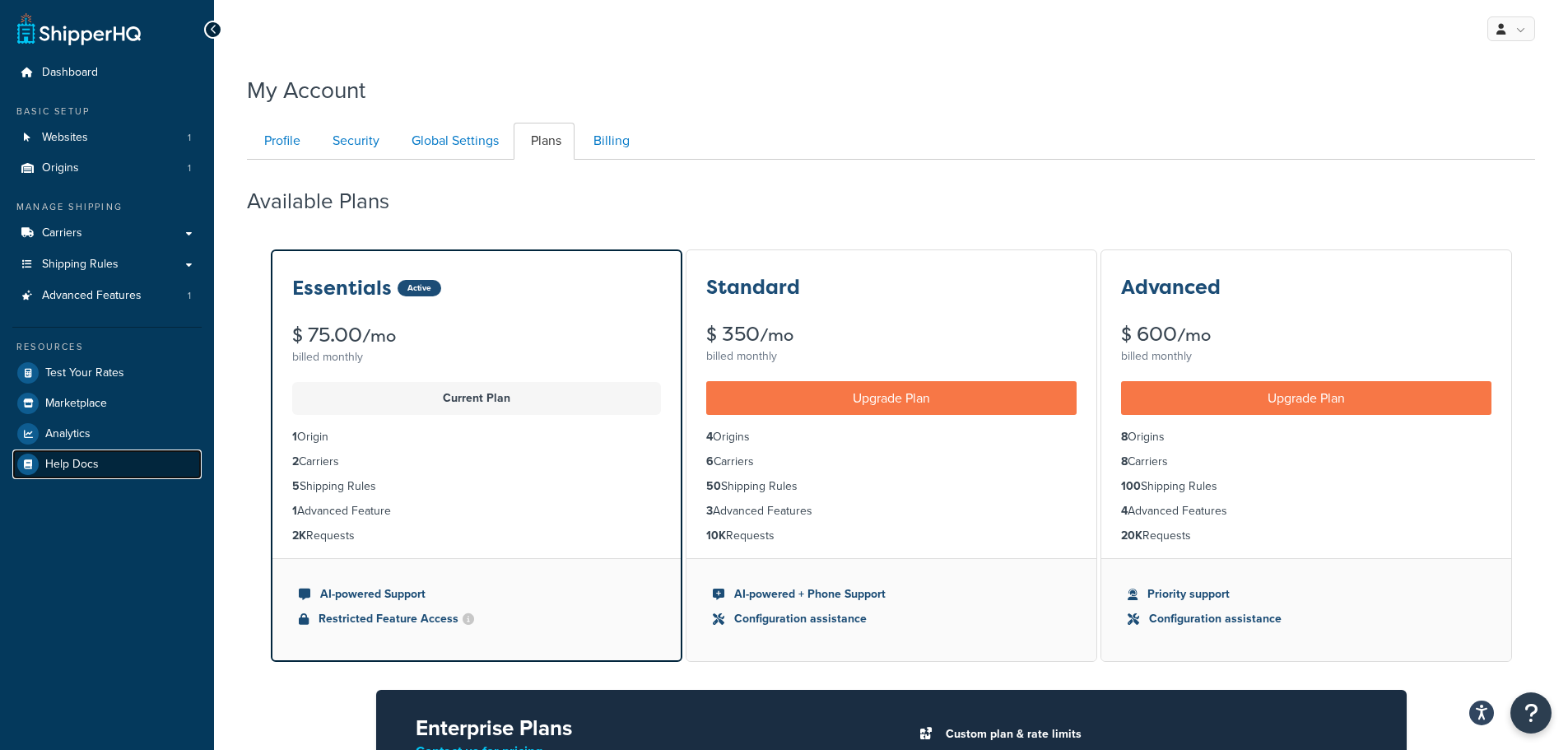
click at [47, 459] on span "Help Docs" at bounding box center [71, 464] width 53 height 14
